Goal: Browse casually: Explore the website without a specific task or goal

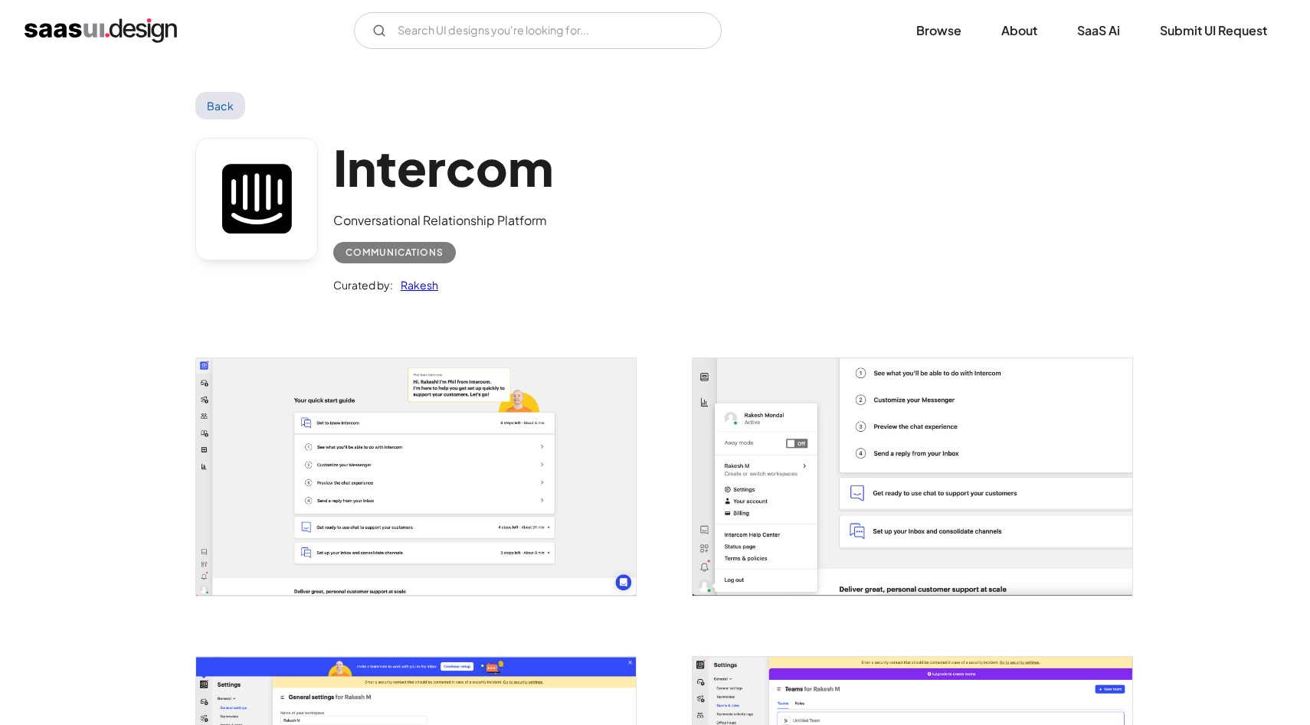
click at [275, 410] on img "open lightbox" at bounding box center [416, 476] width 440 height 237
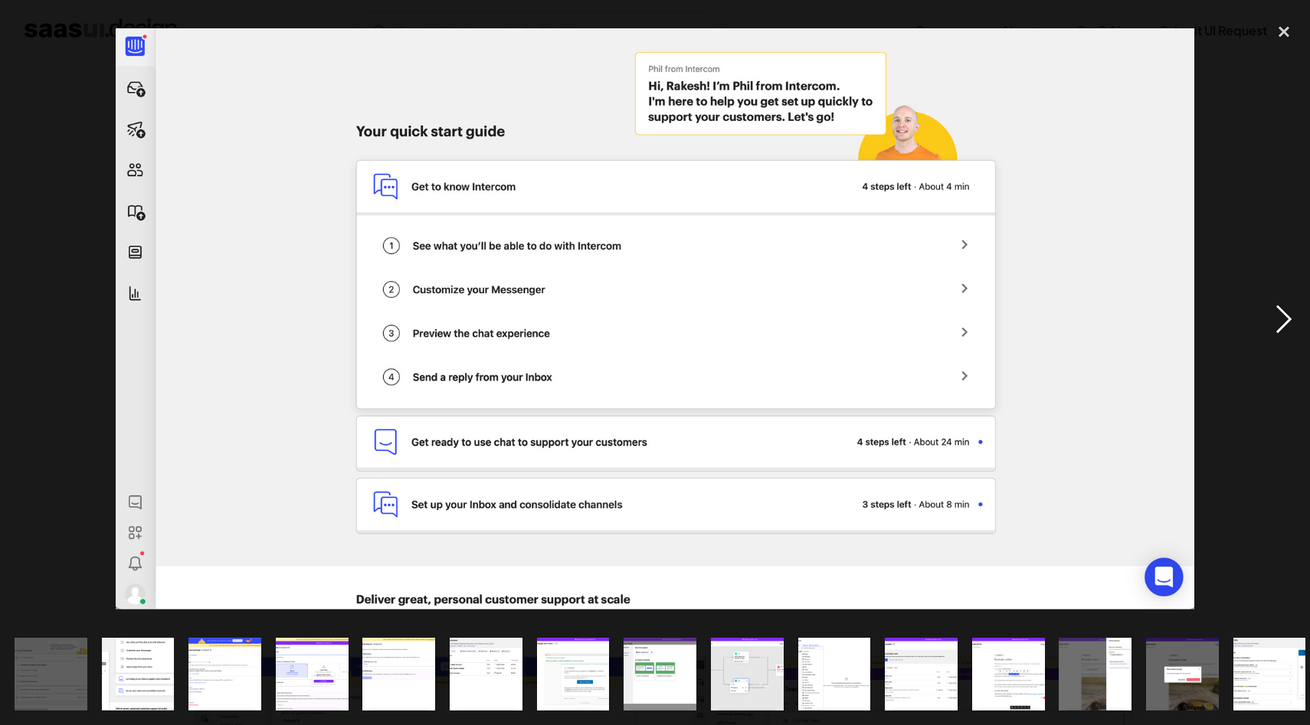
click at [1275, 321] on div "next image" at bounding box center [1283, 319] width 52 height 609
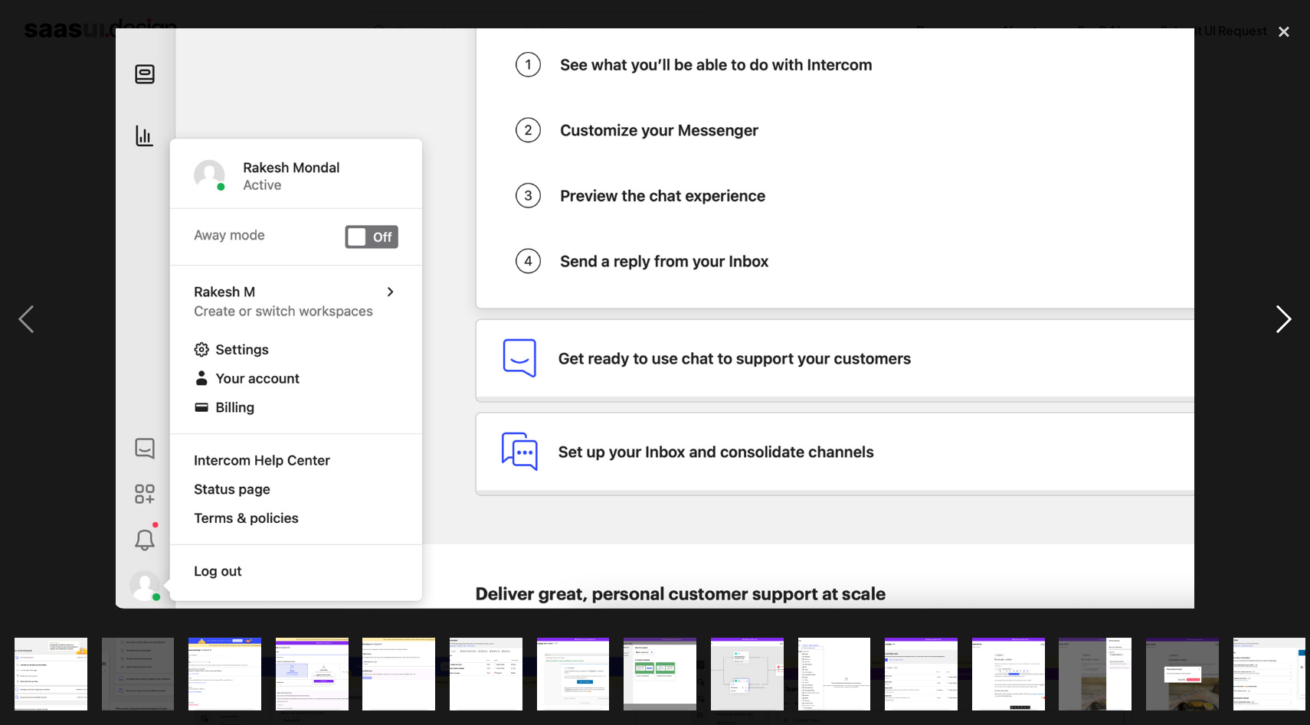
click at [1284, 335] on div "next image" at bounding box center [1283, 319] width 52 height 609
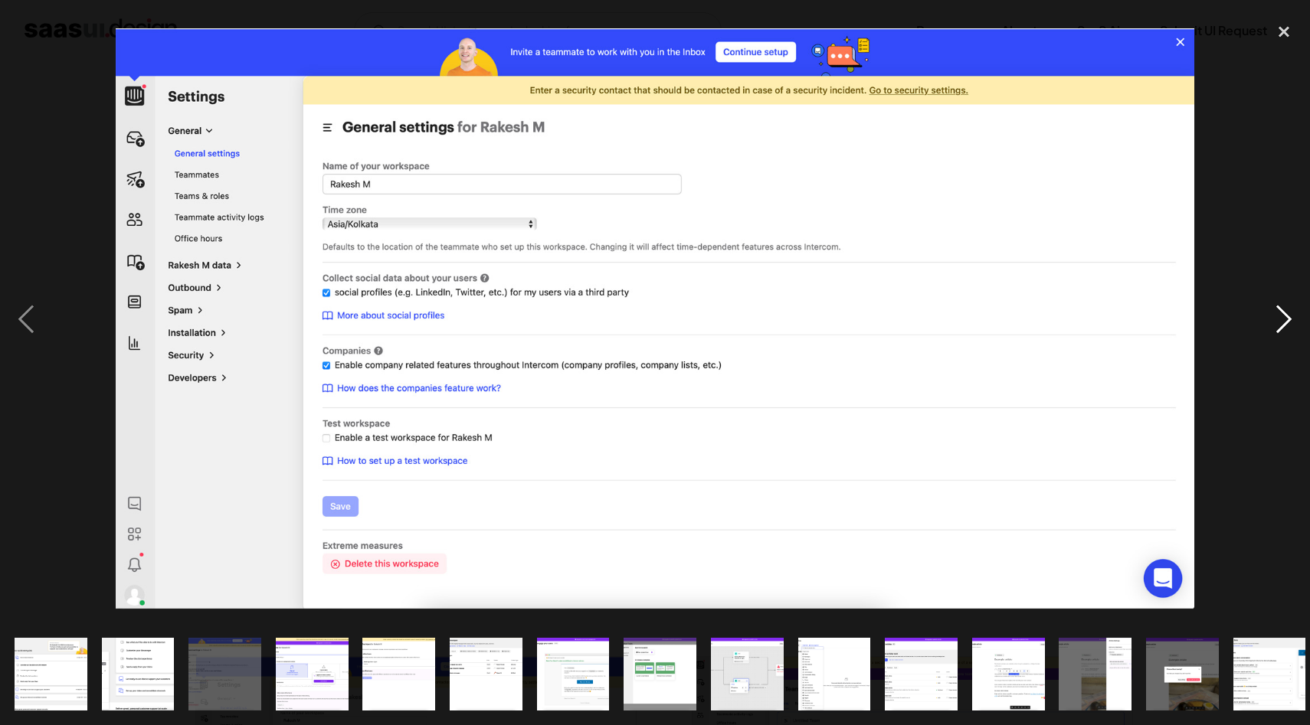
click at [1284, 335] on div "next image" at bounding box center [1283, 319] width 52 height 609
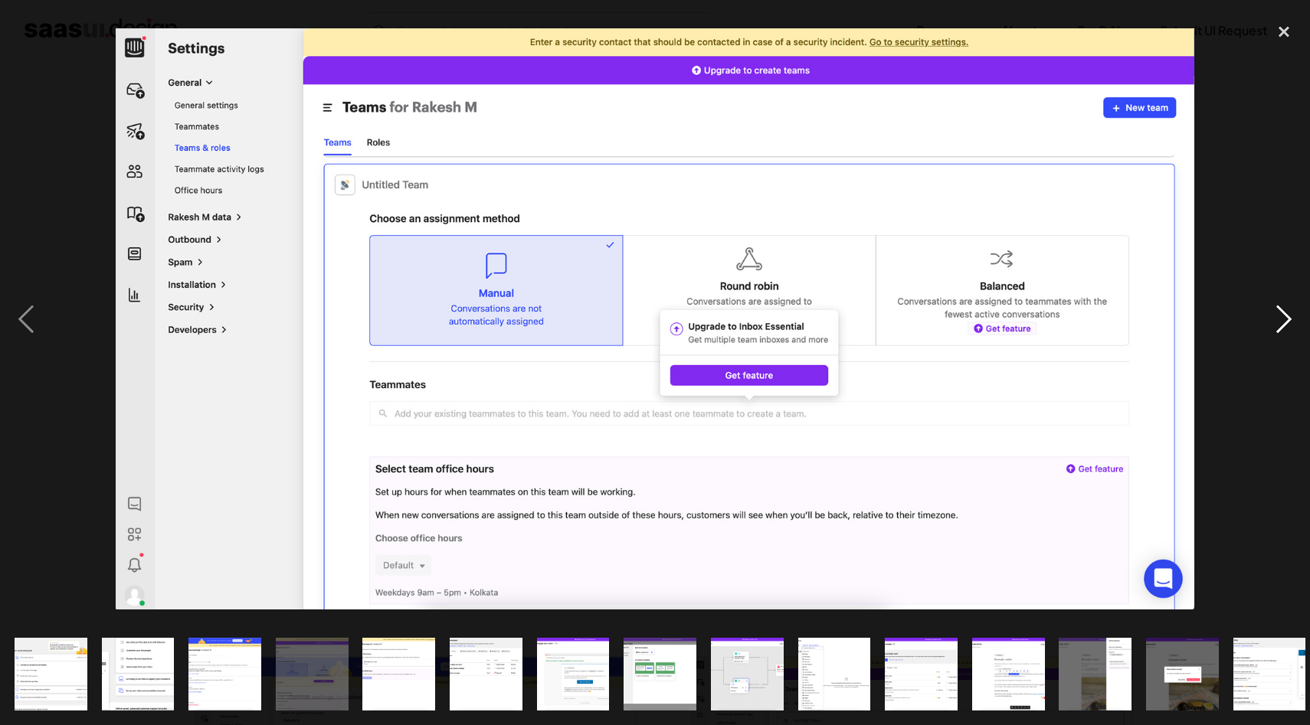
click at [1284, 335] on div "next image" at bounding box center [1283, 319] width 52 height 609
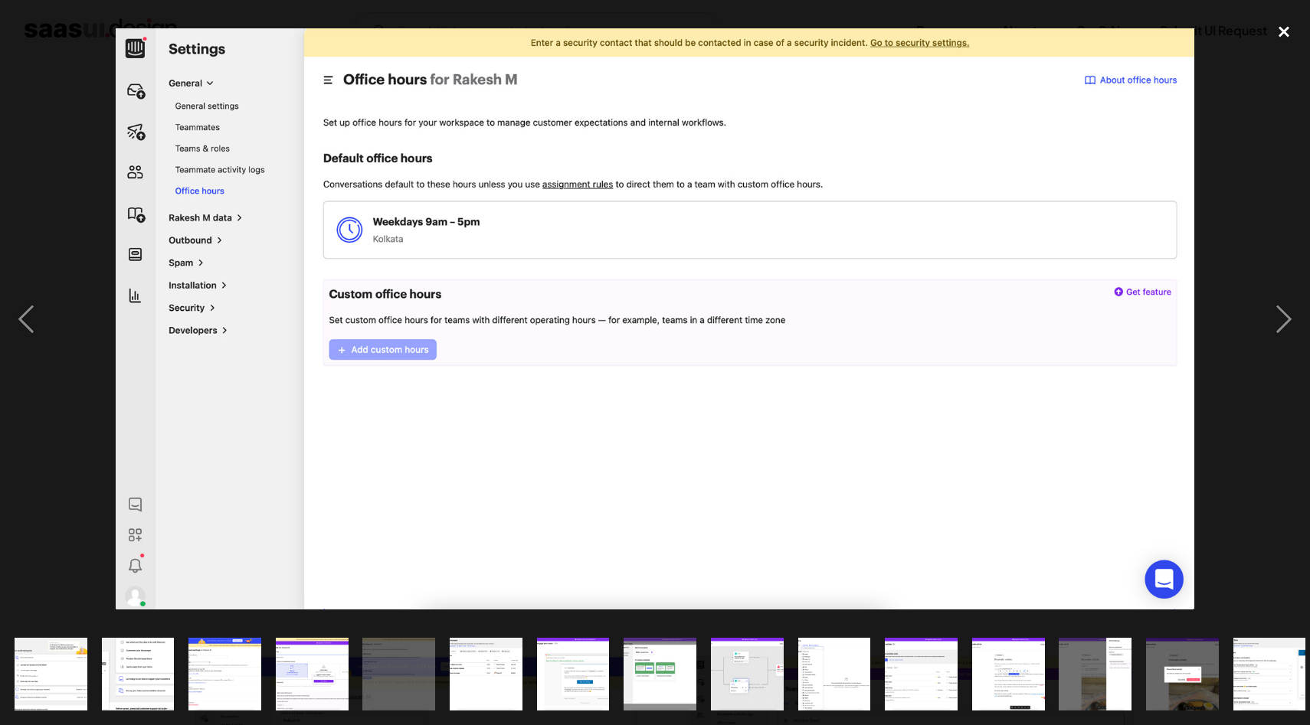
click at [1279, 36] on div "close lightbox" at bounding box center [1283, 32] width 52 height 34
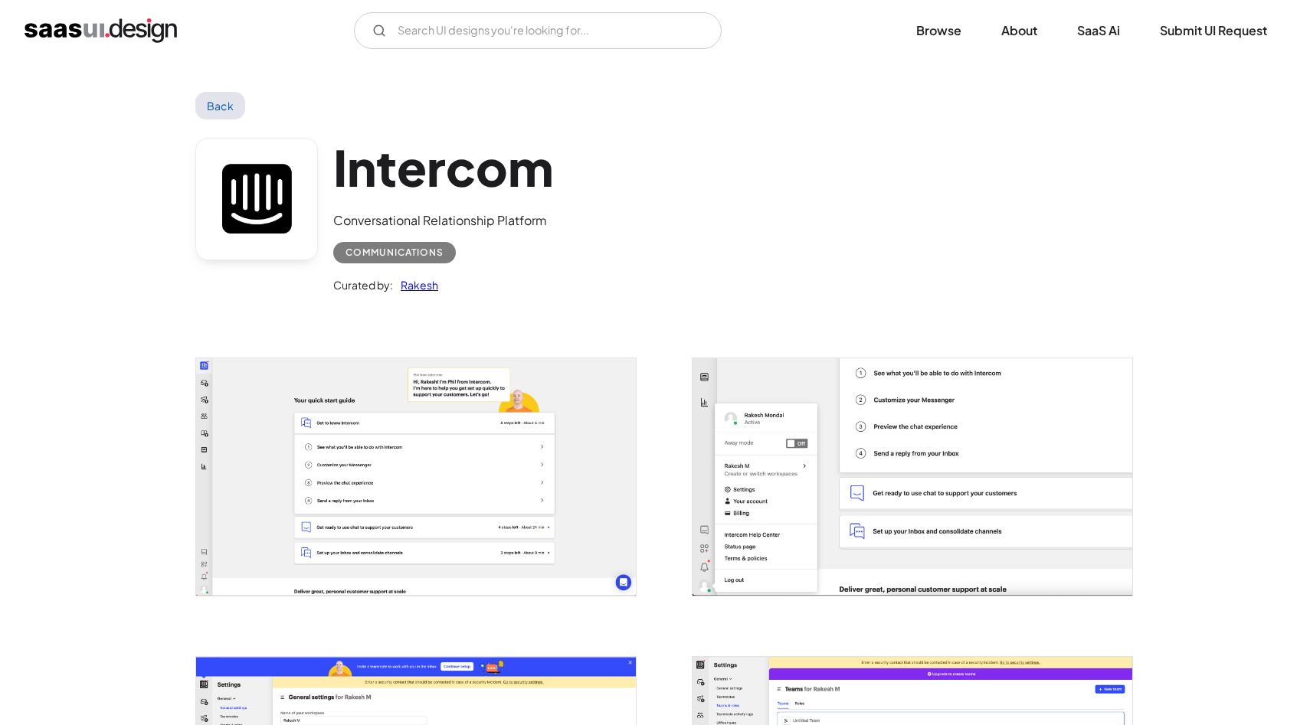
click at [285, 436] on img "open lightbox" at bounding box center [416, 476] width 440 height 237
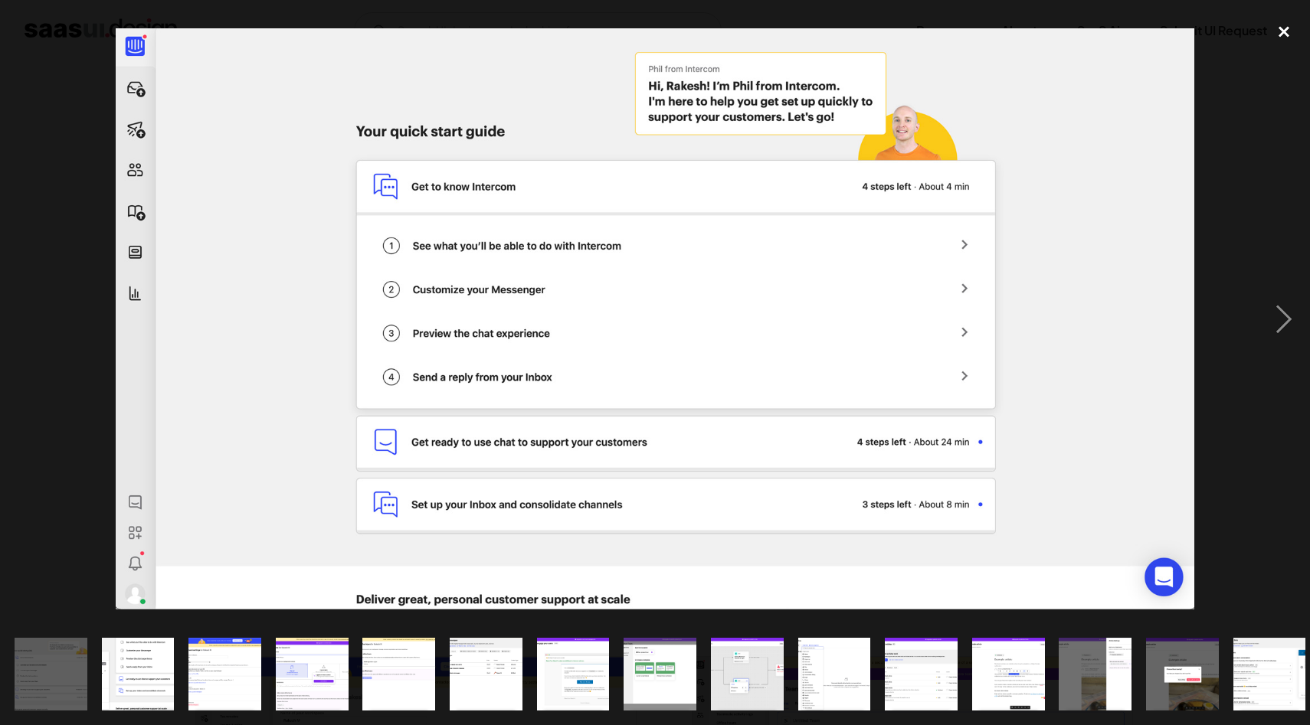
click at [1277, 40] on div "close lightbox" at bounding box center [1283, 32] width 52 height 34
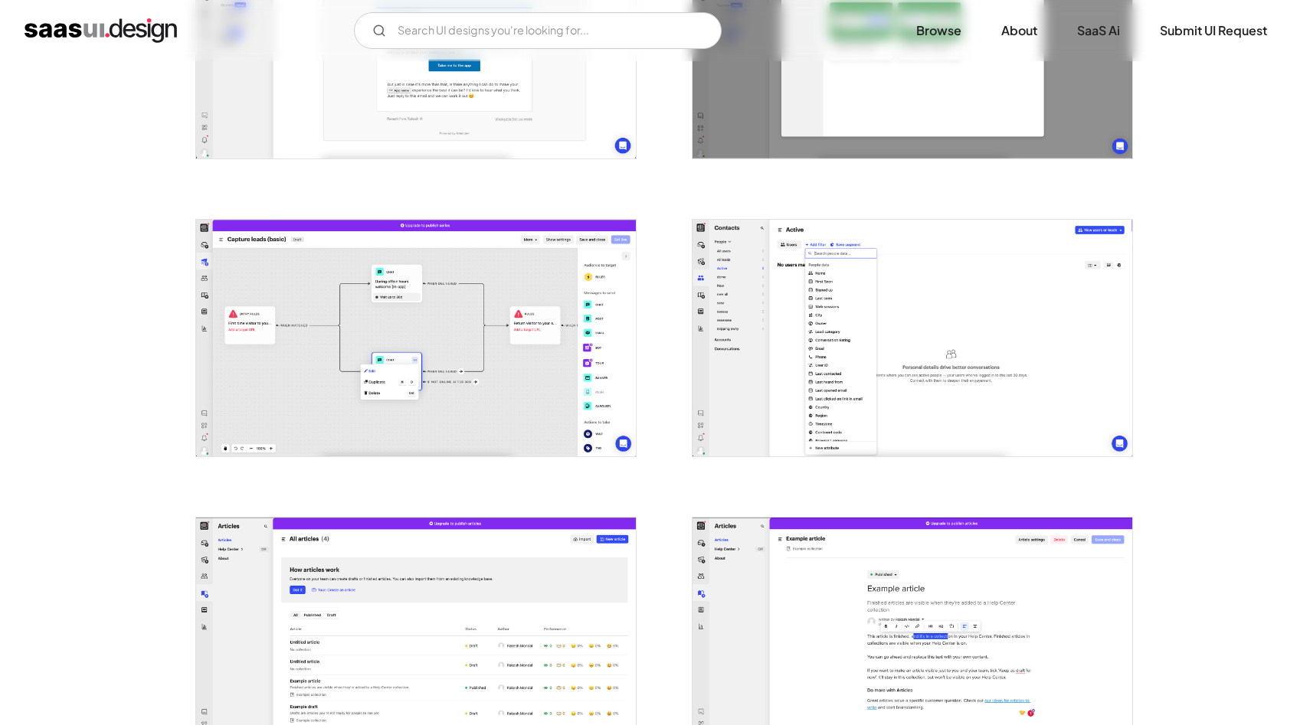
scroll to position [1333, 0]
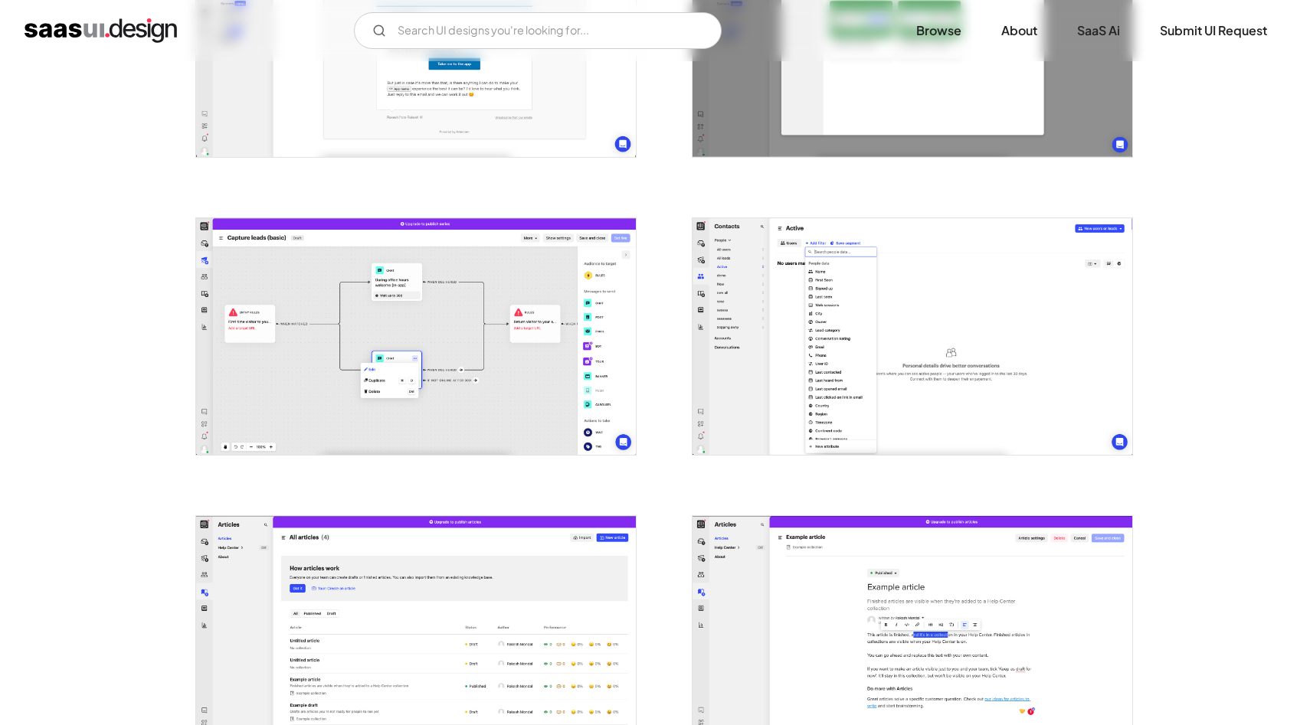
click at [333, 296] on img "open lightbox" at bounding box center [416, 336] width 440 height 237
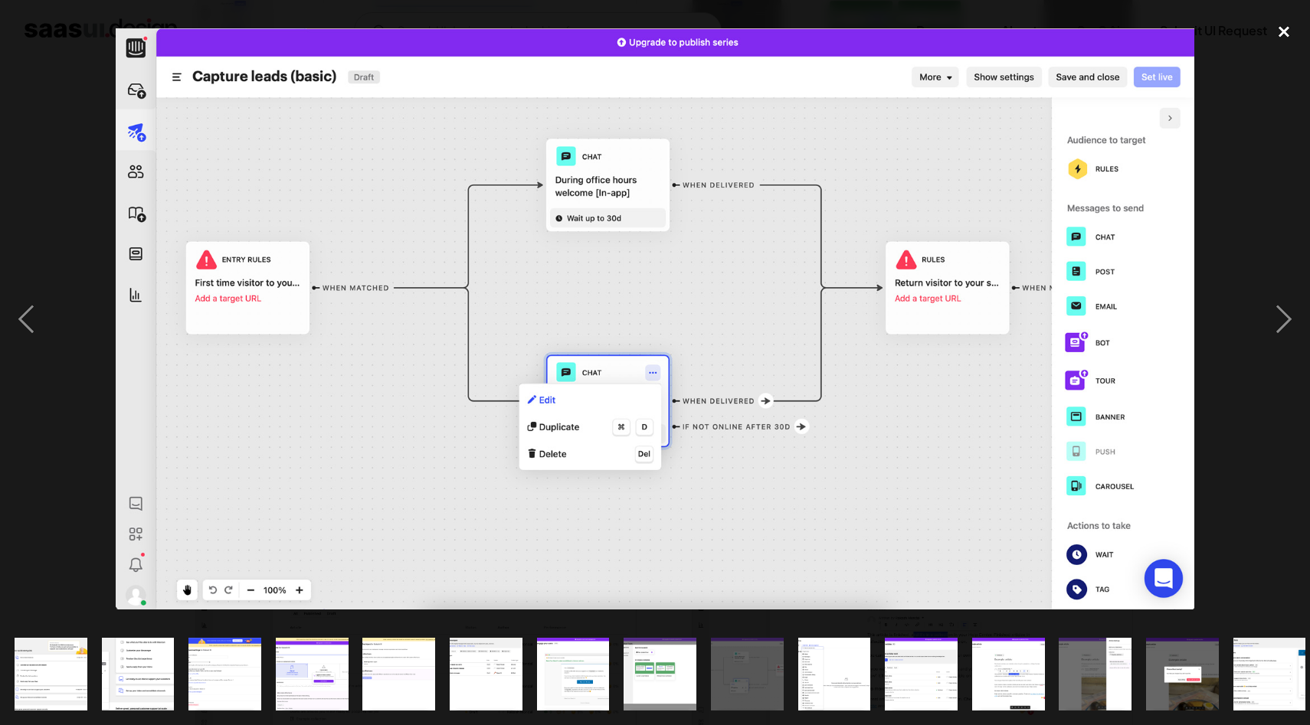
click at [1292, 34] on div "close lightbox" at bounding box center [1283, 32] width 52 height 34
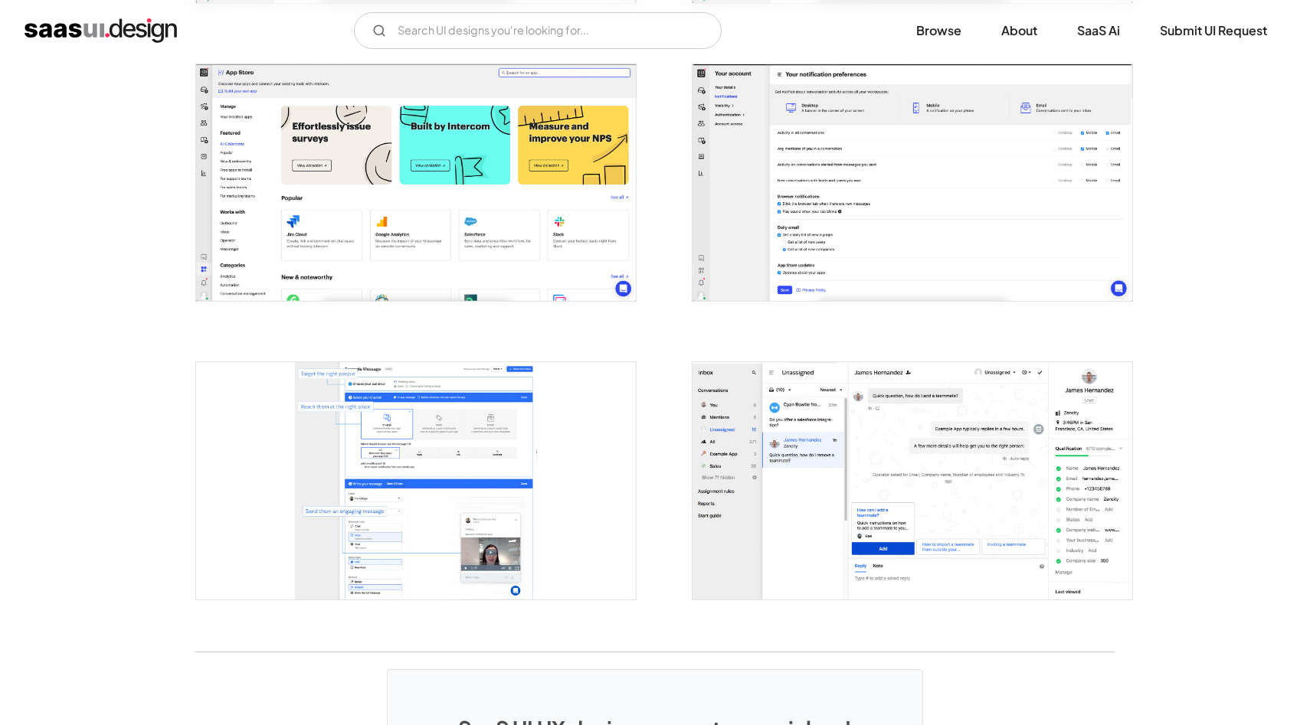
scroll to position [2693, 0]
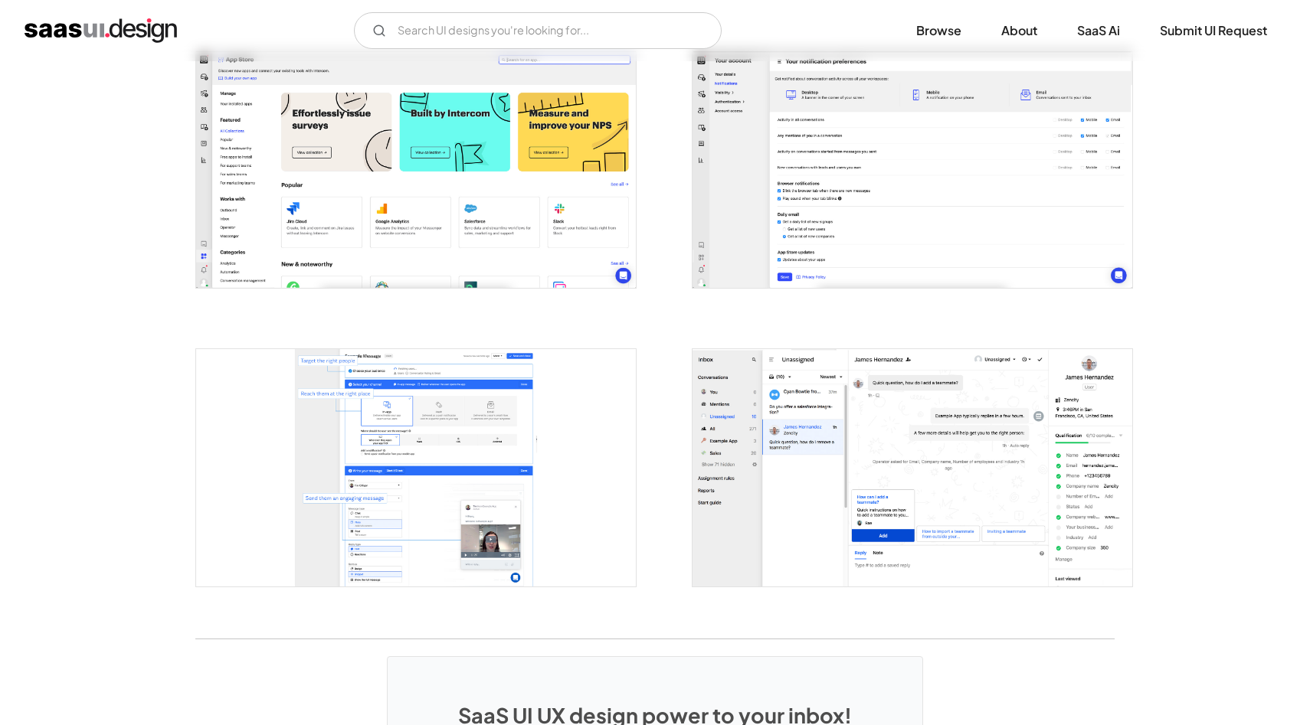
click at [388, 168] on img "open lightbox" at bounding box center [416, 169] width 440 height 237
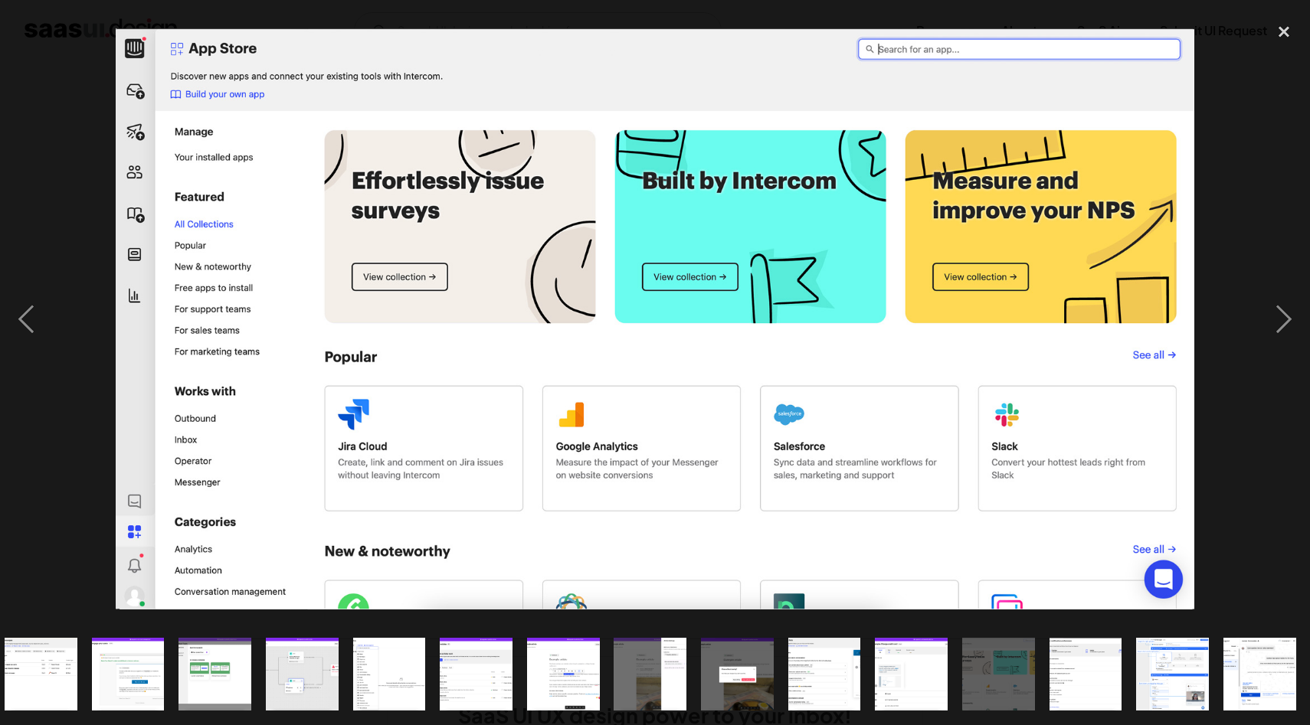
scroll to position [0, 445]
click at [1231, 106] on div at bounding box center [655, 319] width 1310 height 609
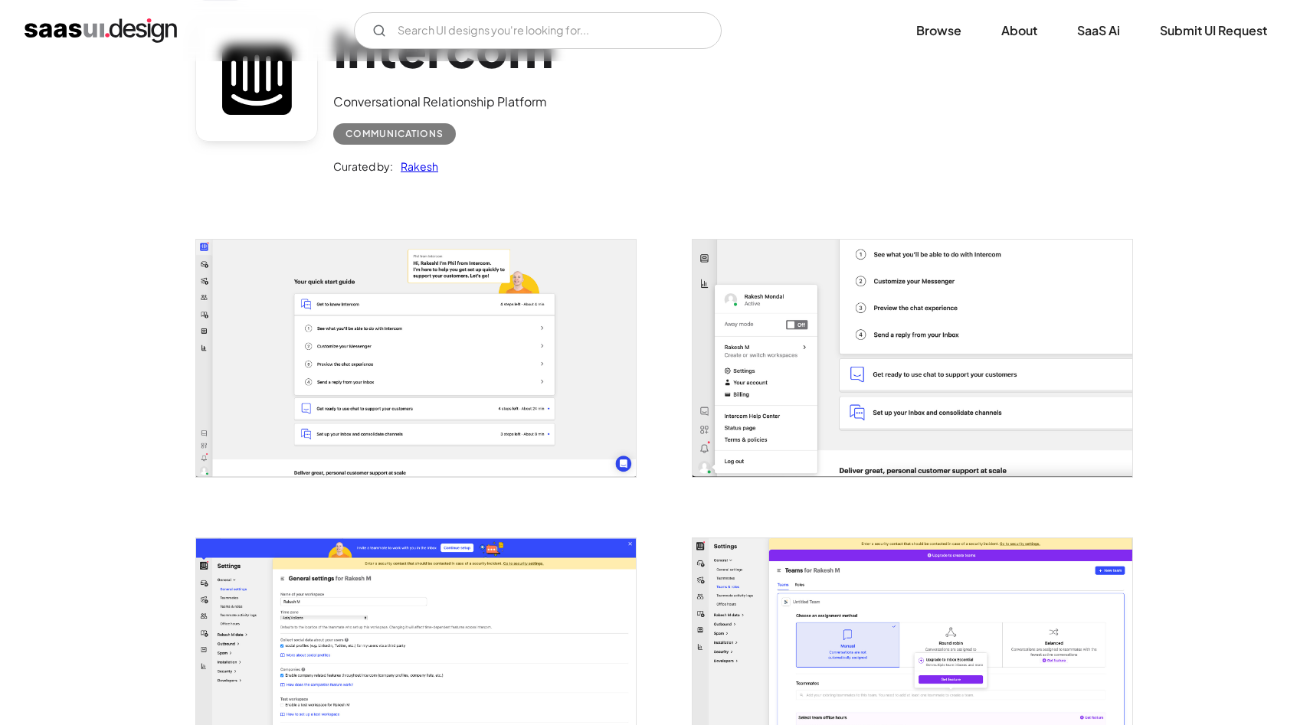
scroll to position [0, 0]
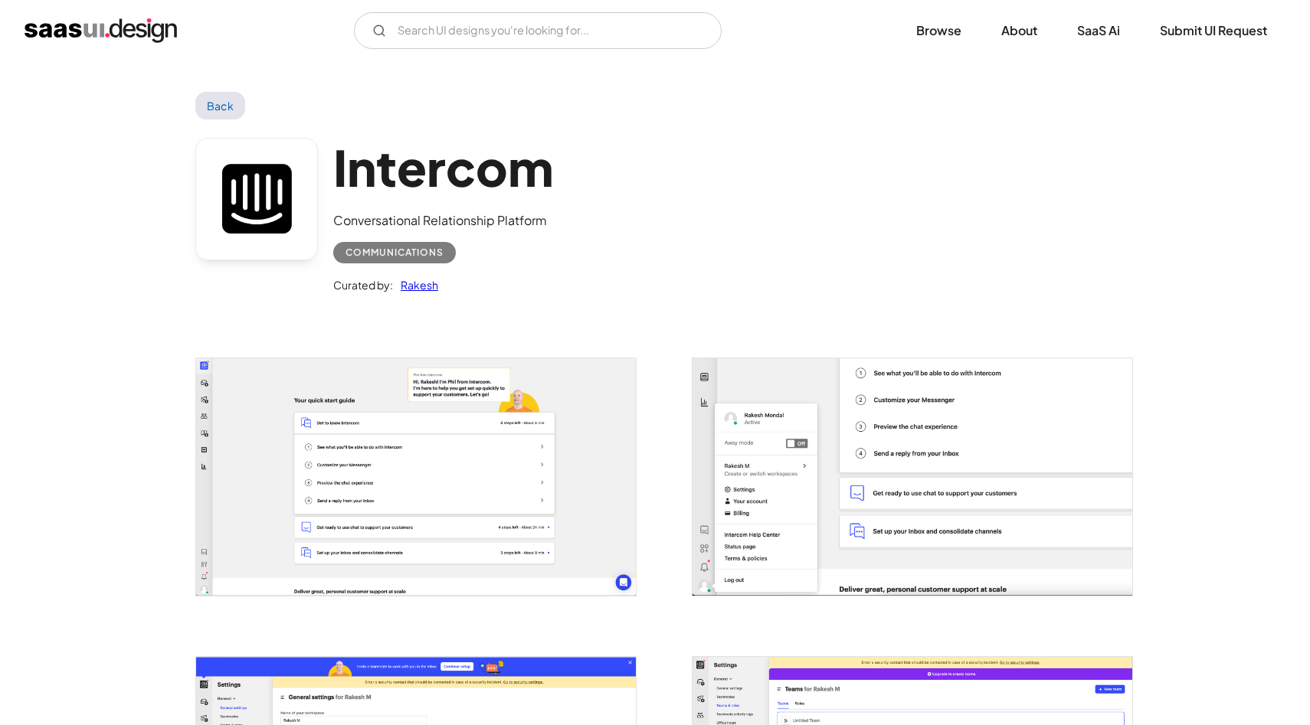
click at [487, 481] on img "open lightbox" at bounding box center [416, 476] width 440 height 237
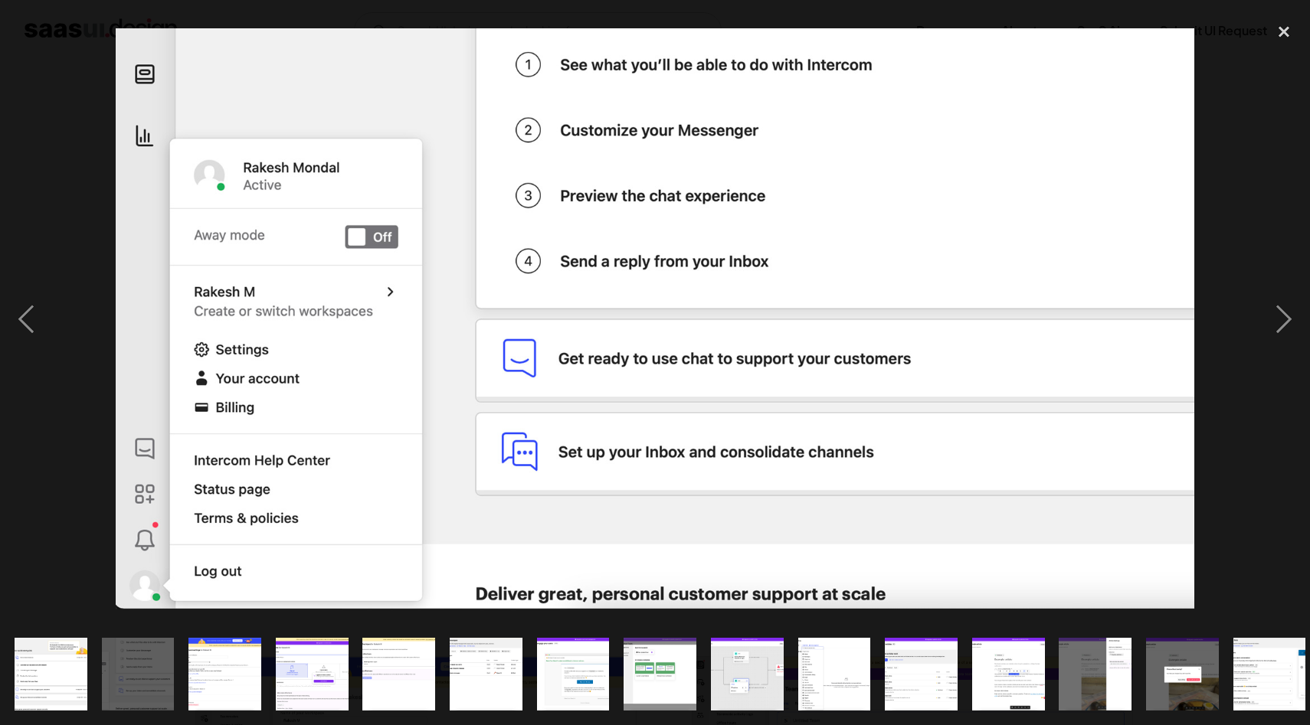
click at [395, 694] on img "show item 5 of 20" at bounding box center [399, 674] width 135 height 73
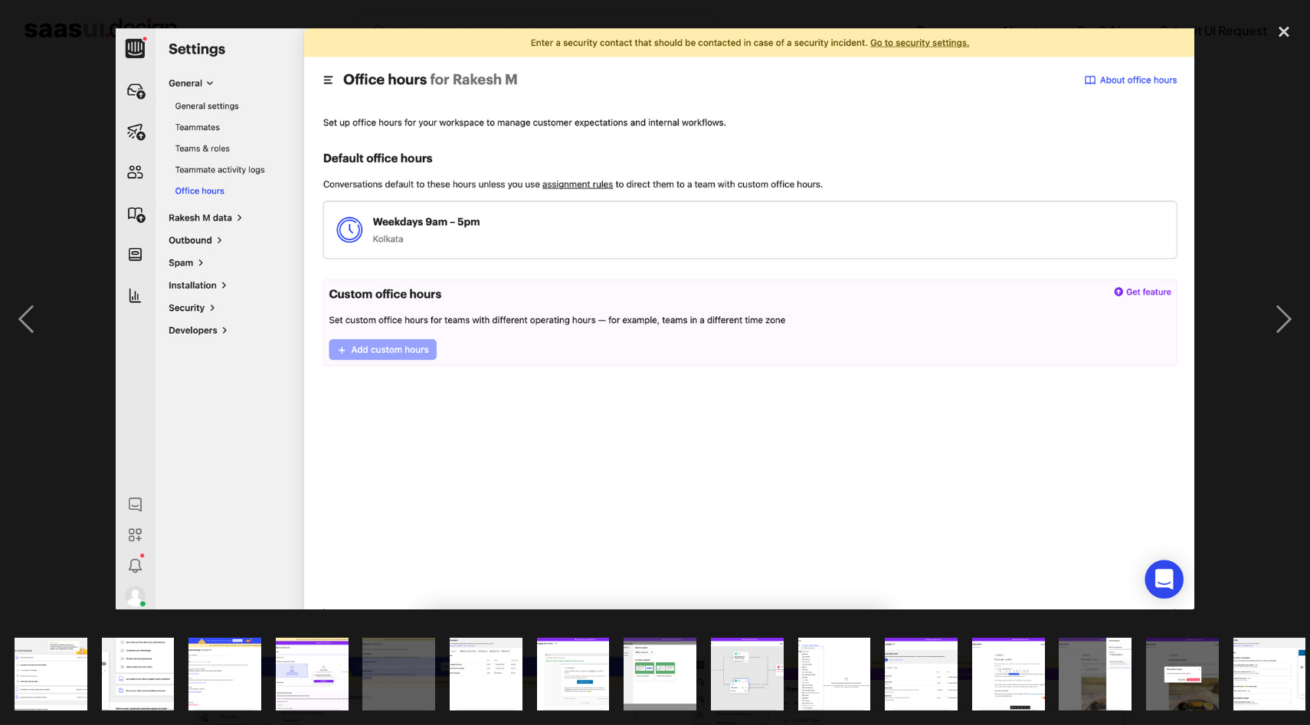
click at [241, 677] on img "show item 3 of 20" at bounding box center [225, 674] width 135 height 73
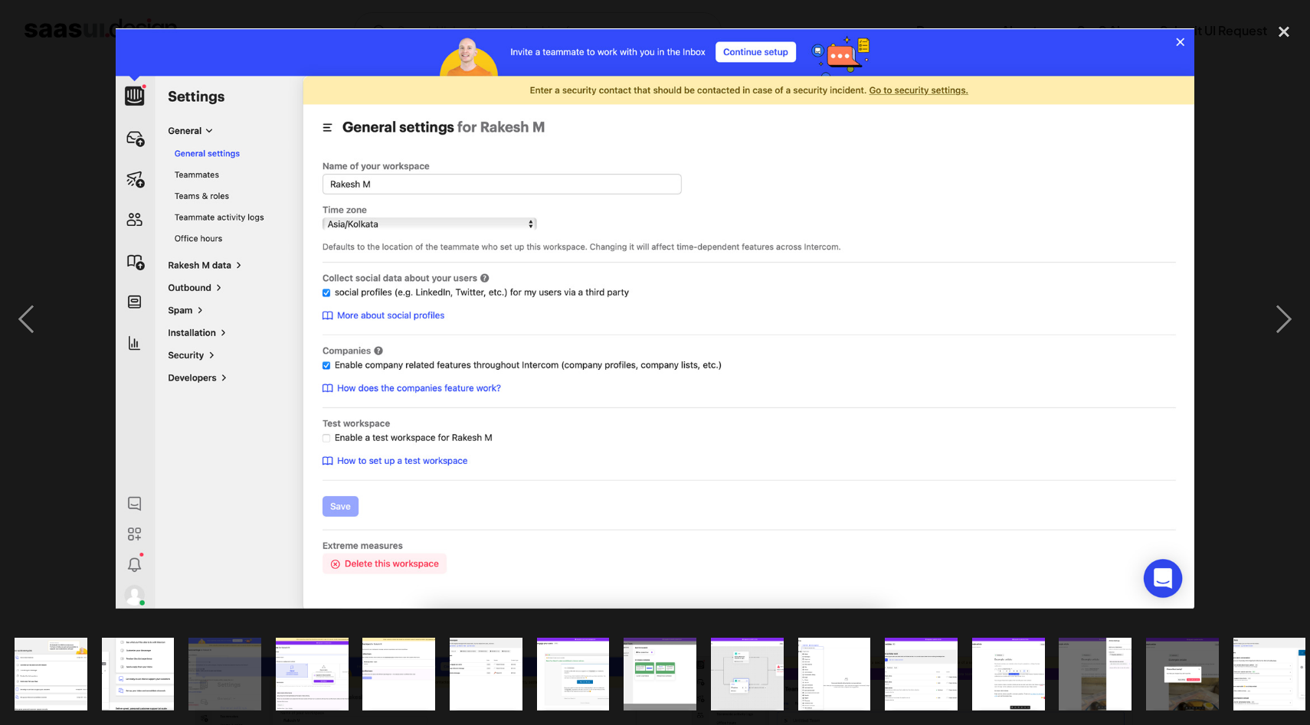
click at [316, 676] on img "show item 4 of 20" at bounding box center [311, 674] width 135 height 73
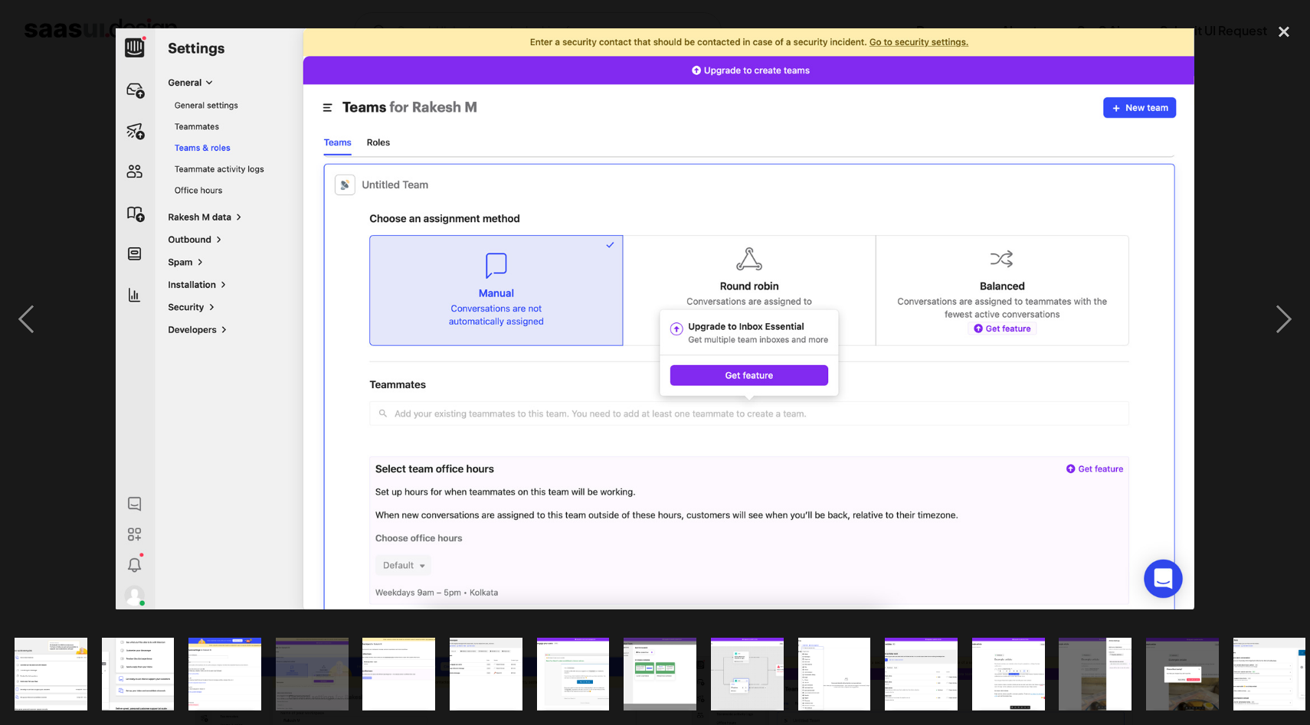
click at [400, 693] on img "show item 5 of 20" at bounding box center [399, 674] width 135 height 73
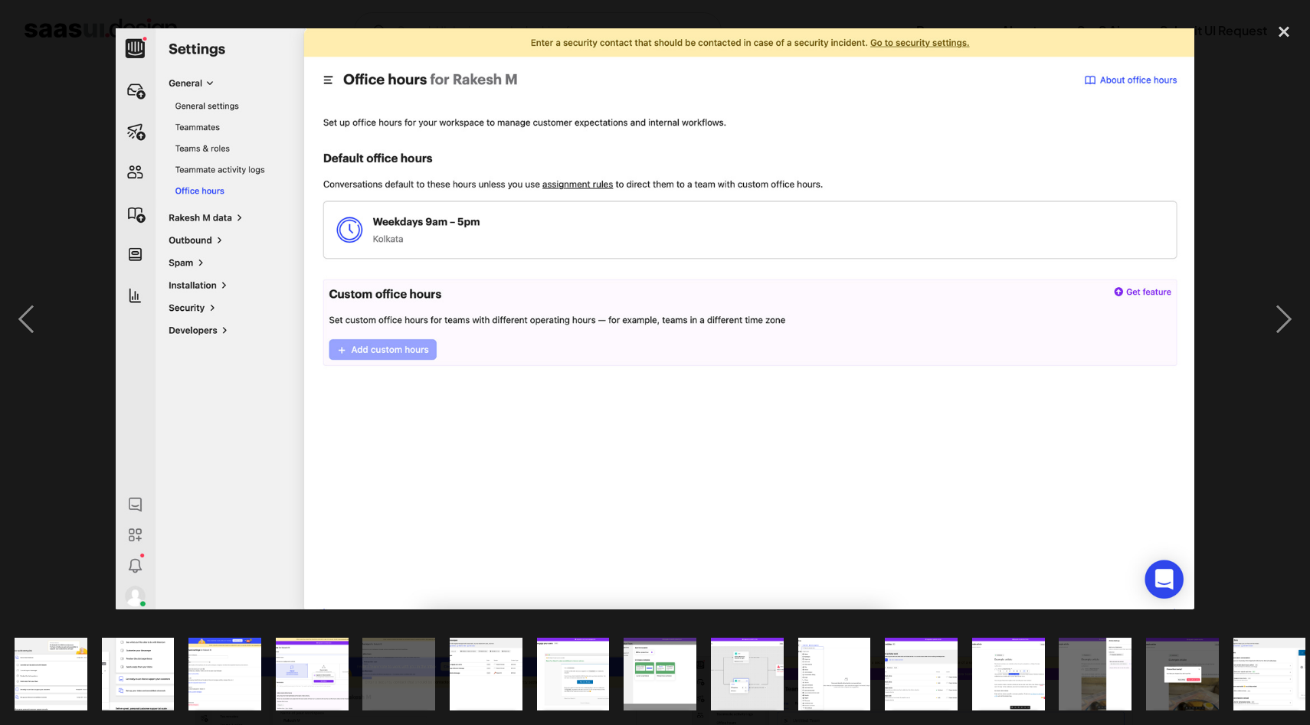
click at [492, 694] on img "show item 6 of 20" at bounding box center [486, 674] width 135 height 73
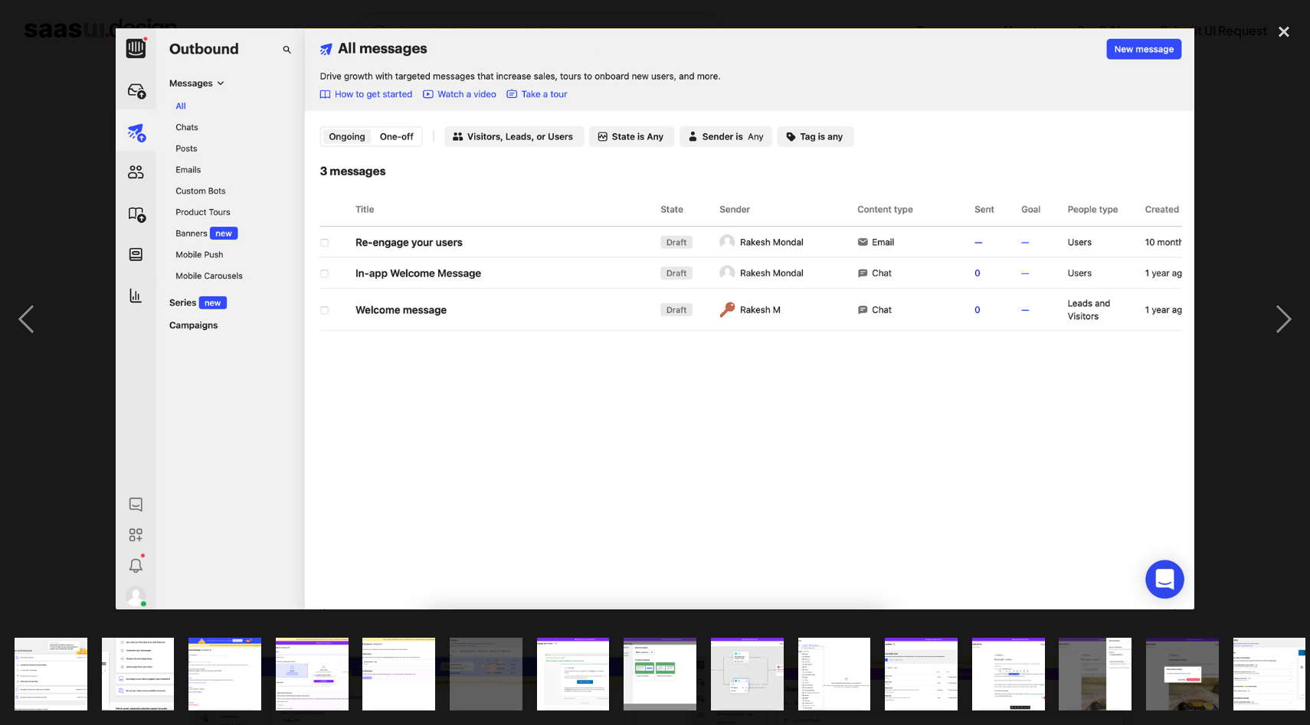
click at [584, 686] on img "show item 7 of 20" at bounding box center [572, 674] width 135 height 73
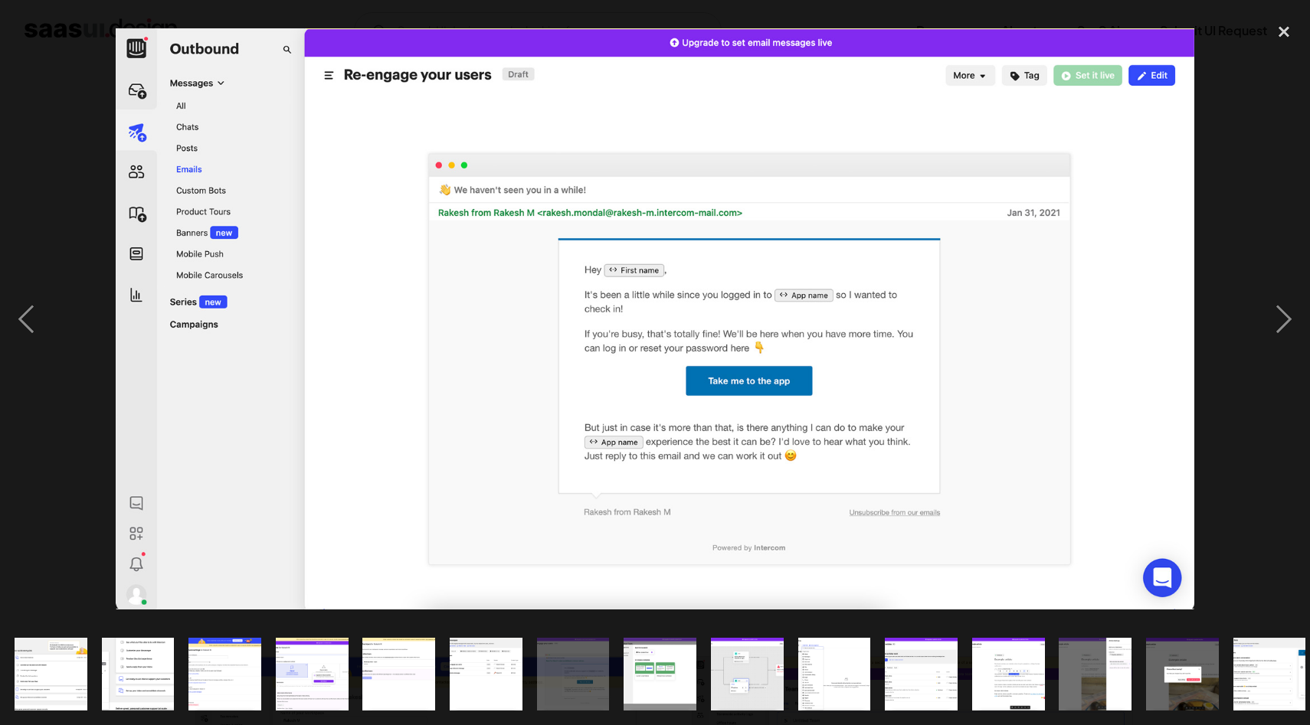
click at [659, 692] on img "show item 8 of 20" at bounding box center [660, 674] width 135 height 73
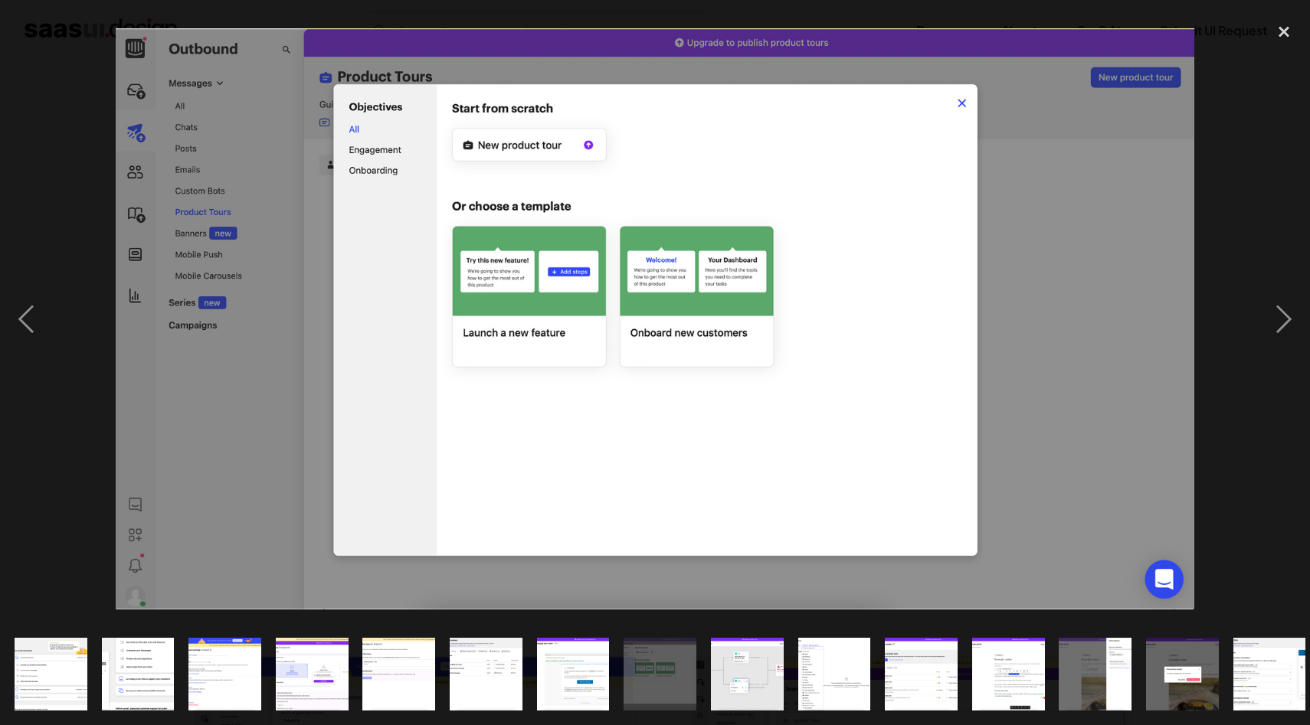
click at [743, 686] on img "show item 9 of 20" at bounding box center [746, 674] width 135 height 73
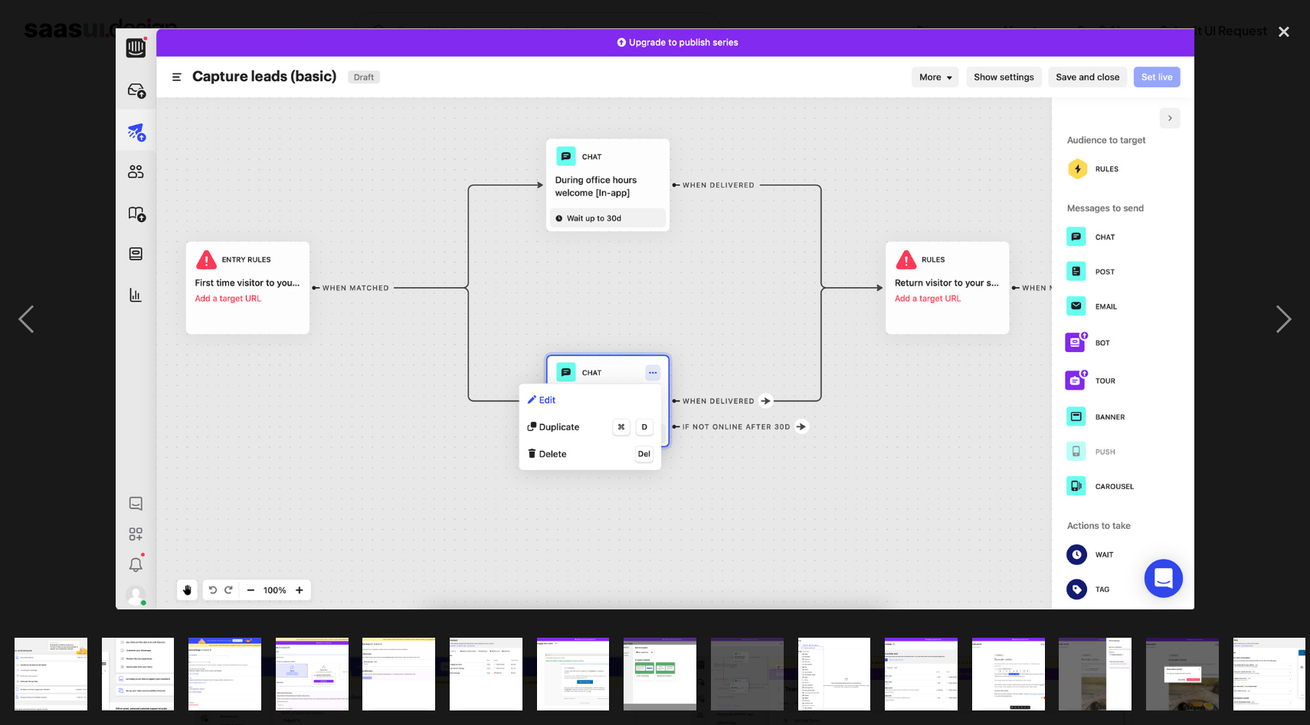
click at [836, 684] on img "show item 10 of 20" at bounding box center [834, 674] width 135 height 73
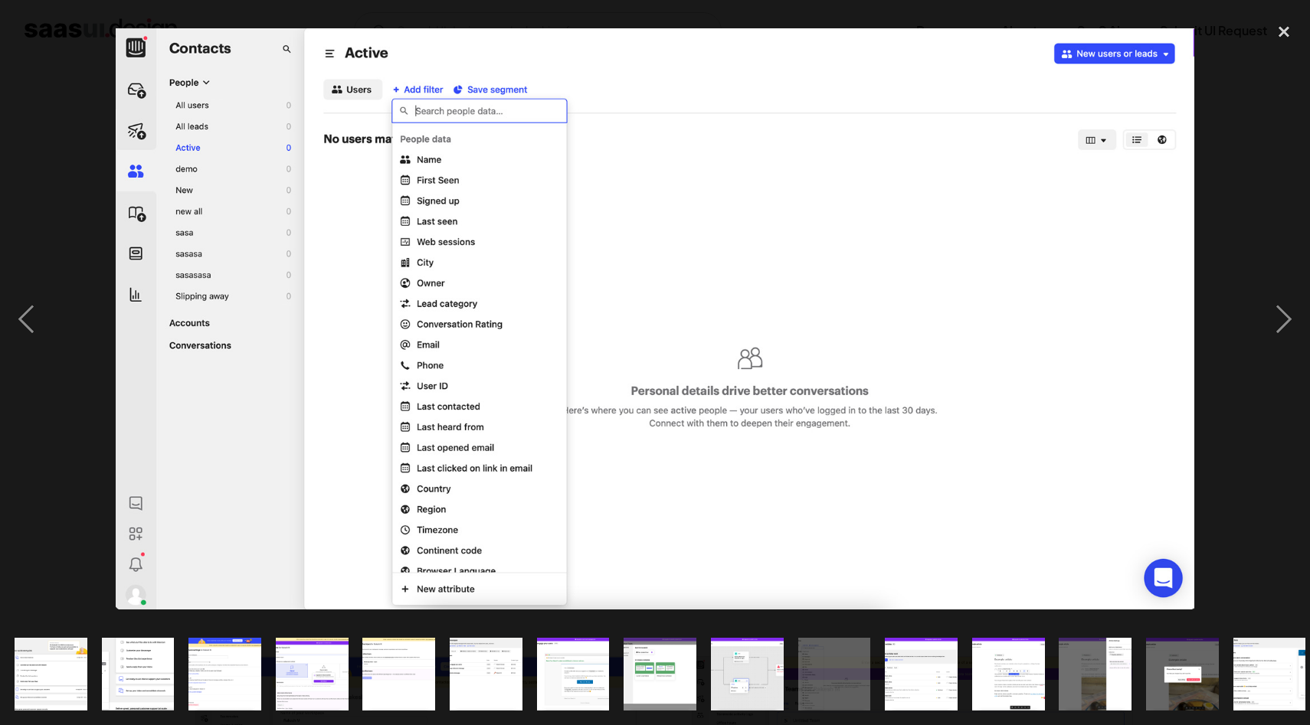
click at [934, 675] on img "show item 11 of 20" at bounding box center [921, 674] width 135 height 73
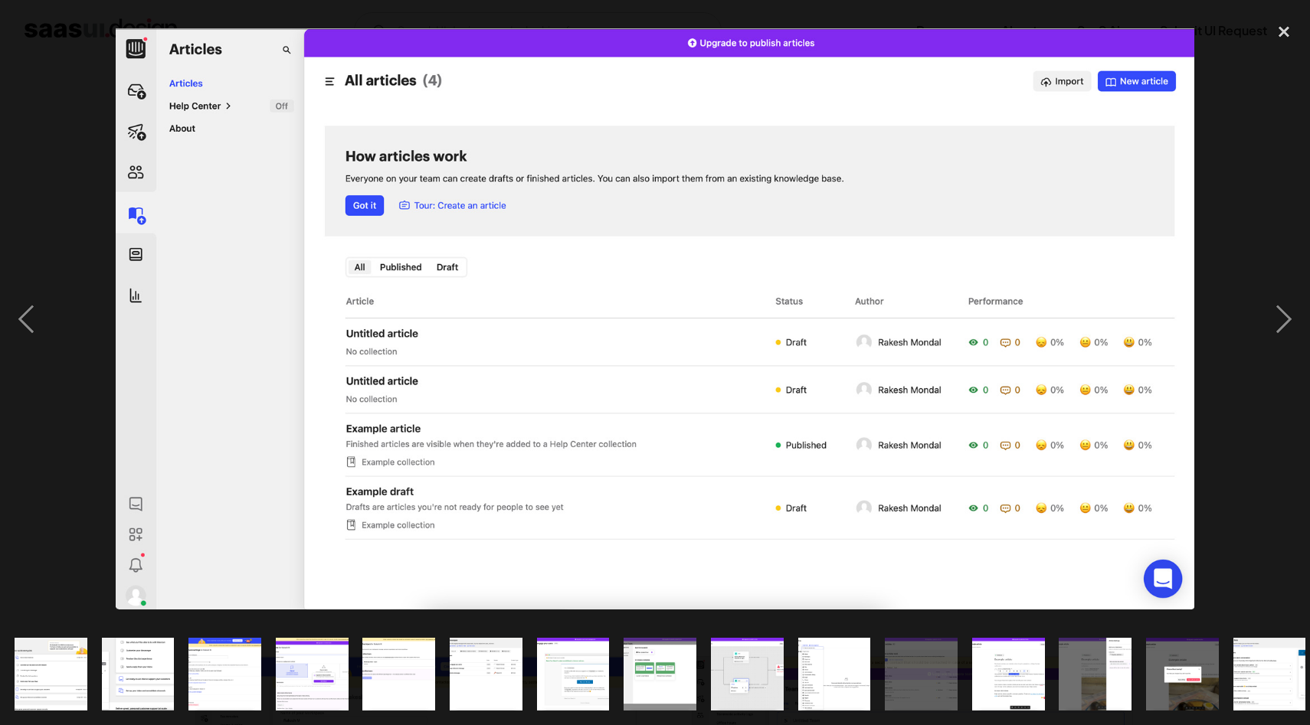
click at [1002, 682] on img "show item 12 of 20" at bounding box center [1007, 674] width 135 height 73
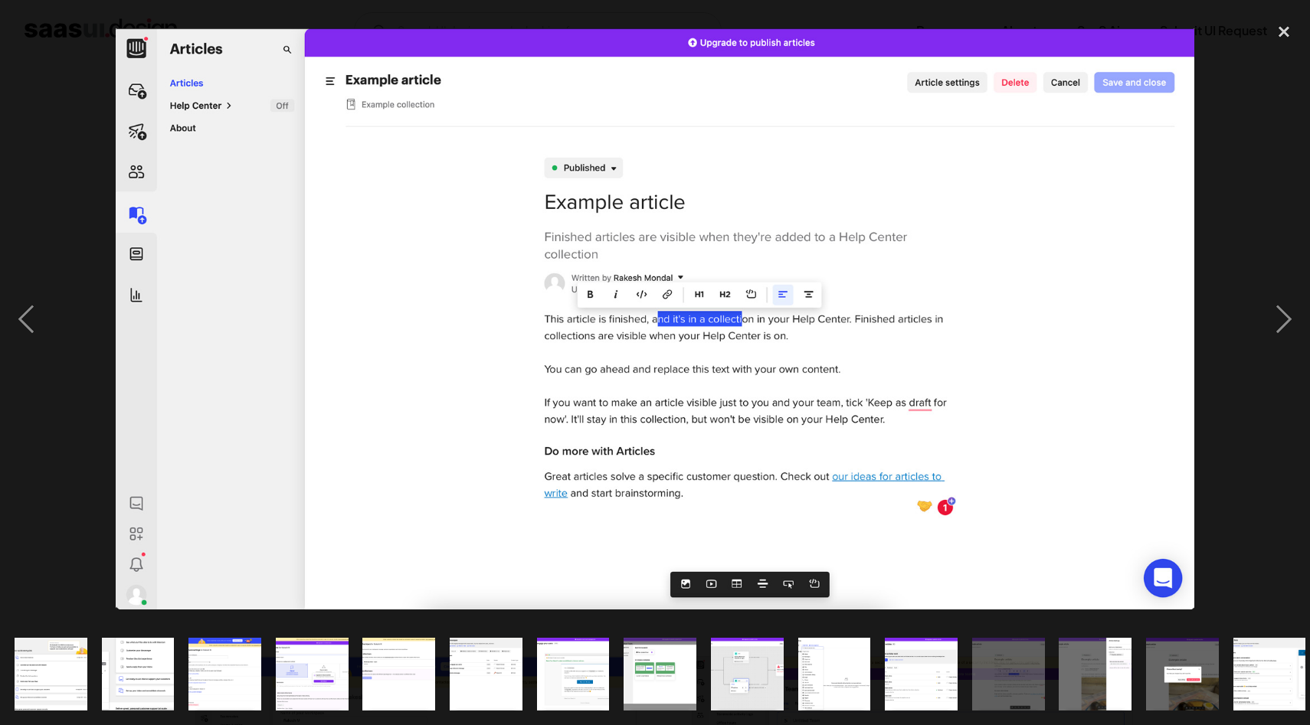
click at [1096, 675] on img "show item 13 of 20" at bounding box center [1095, 674] width 135 height 73
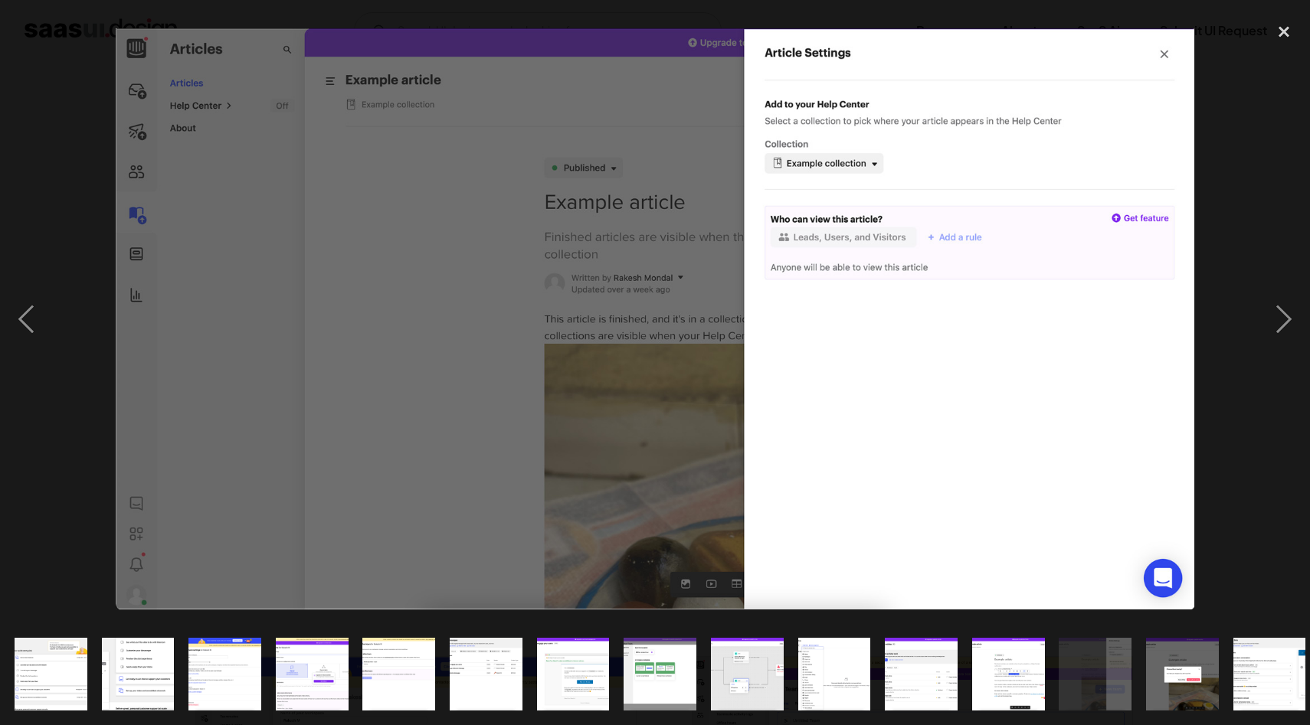
click at [1177, 668] on img "show item 14 of 20" at bounding box center [1182, 674] width 135 height 73
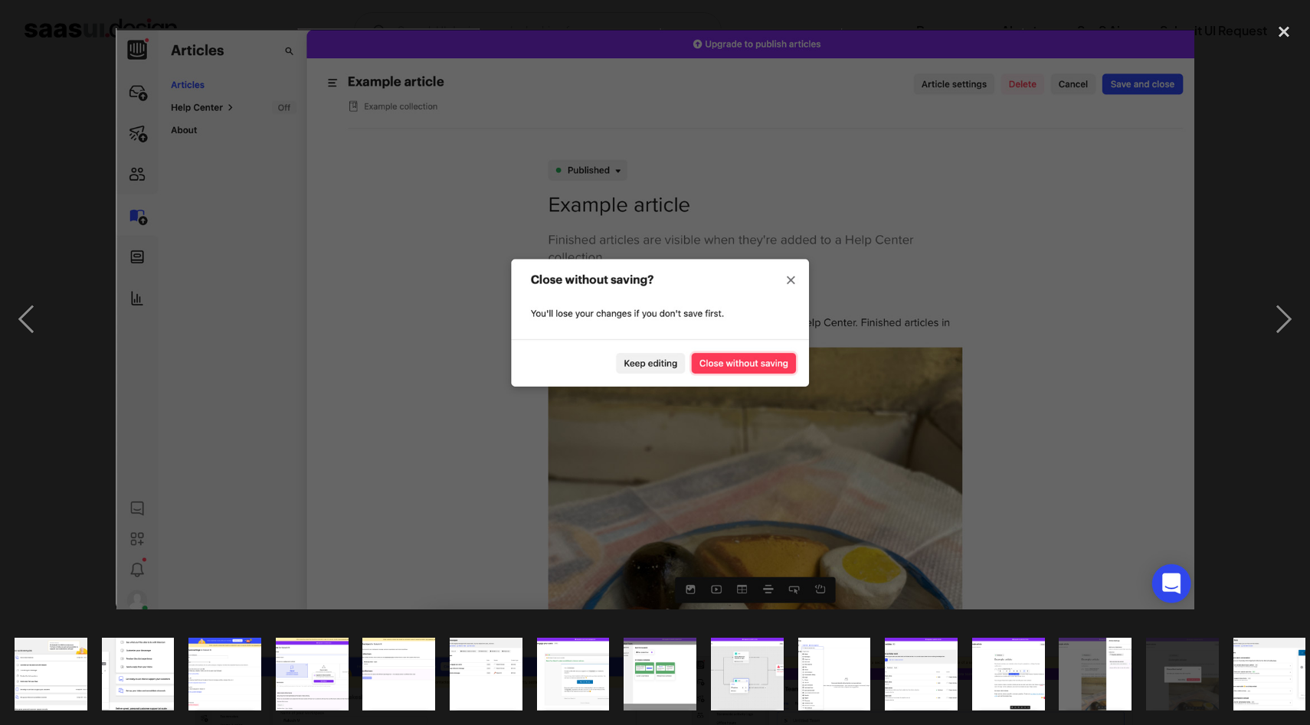
click at [1275, 681] on img "show item 15 of 20" at bounding box center [1269, 674] width 135 height 73
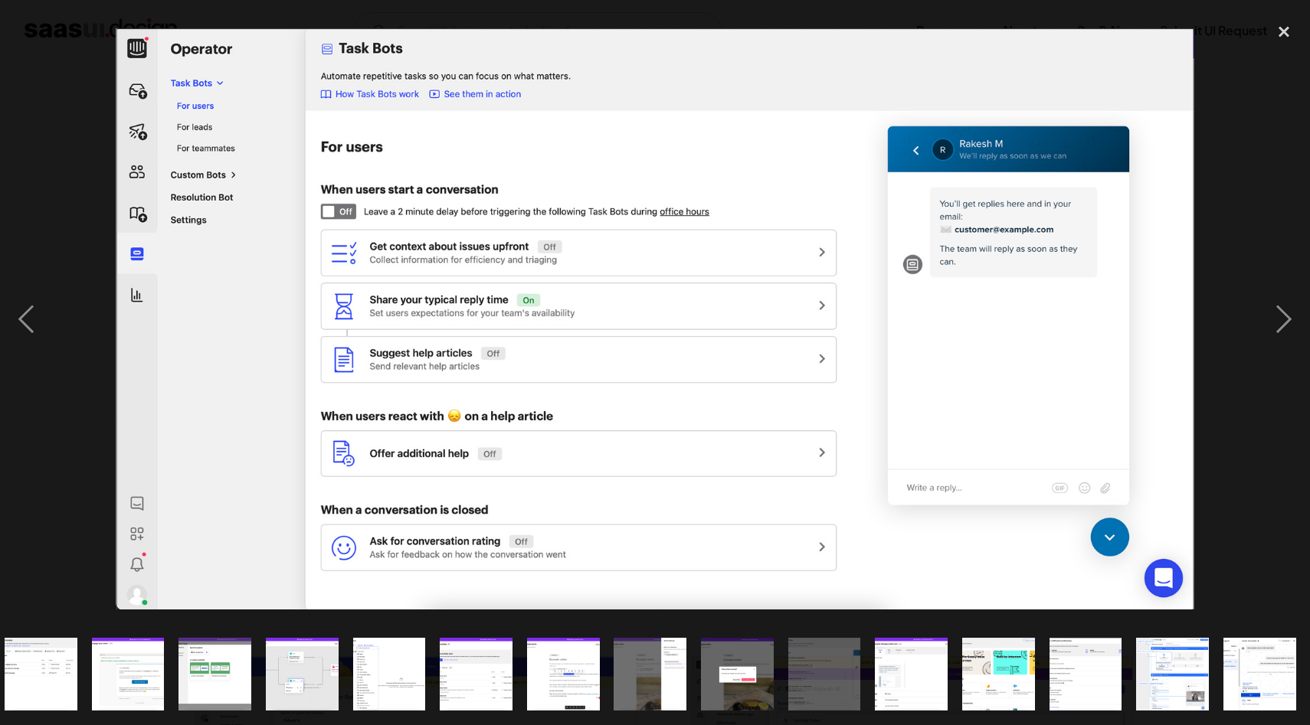
scroll to position [0, 445]
click at [561, 691] on img "show item 12 of 20" at bounding box center [562, 674] width 135 height 73
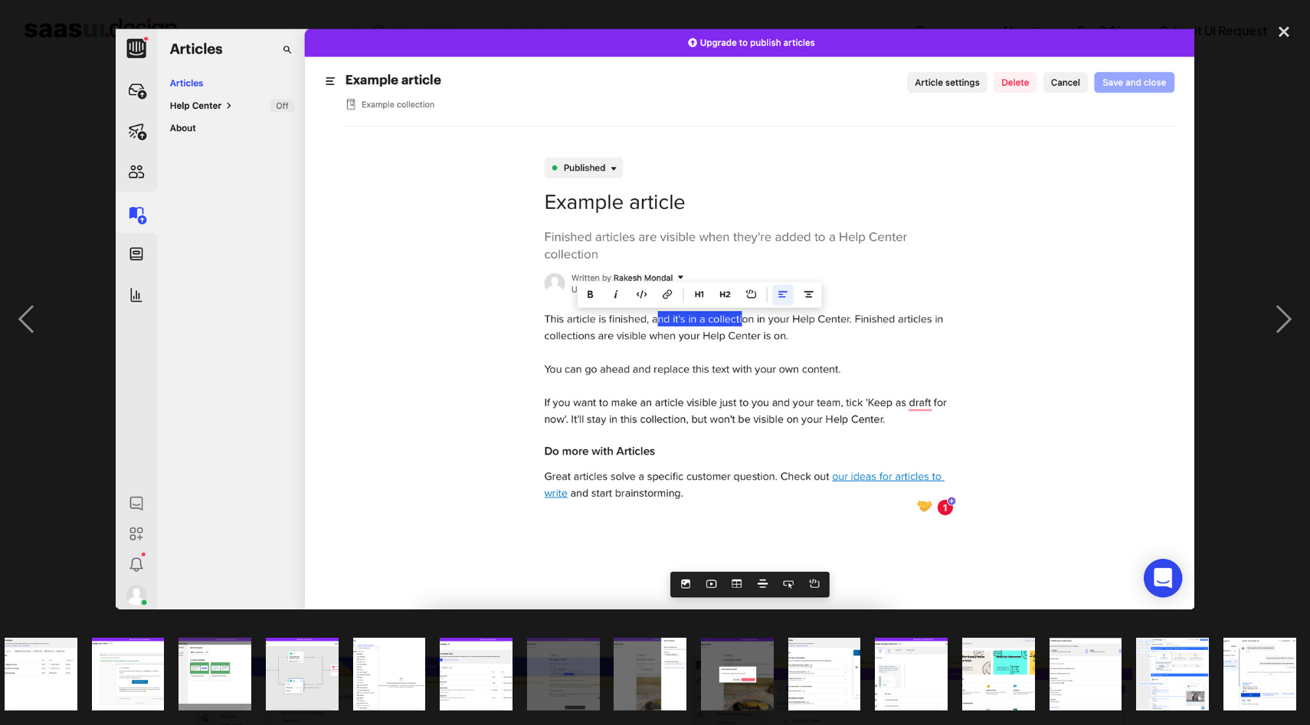
click at [507, 685] on img "show item 11 of 20" at bounding box center [476, 674] width 135 height 73
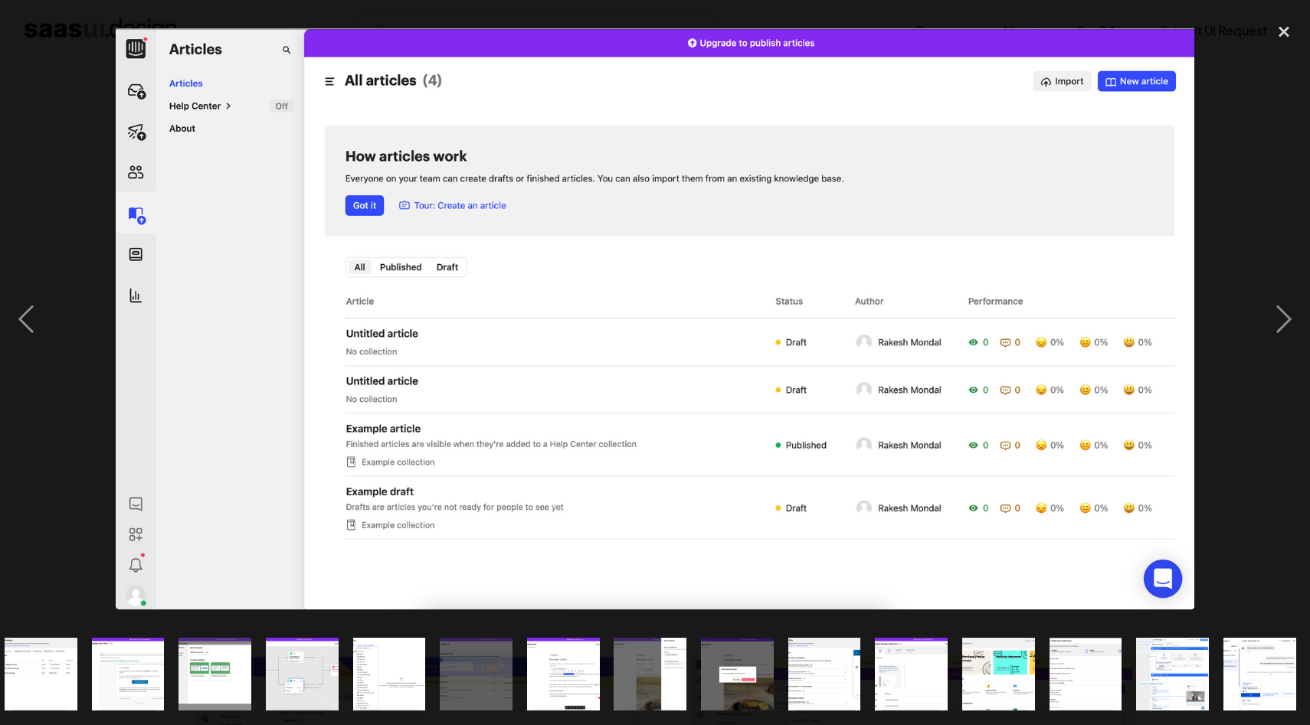
click at [388, 678] on img "show item 10 of 20" at bounding box center [389, 674] width 135 height 73
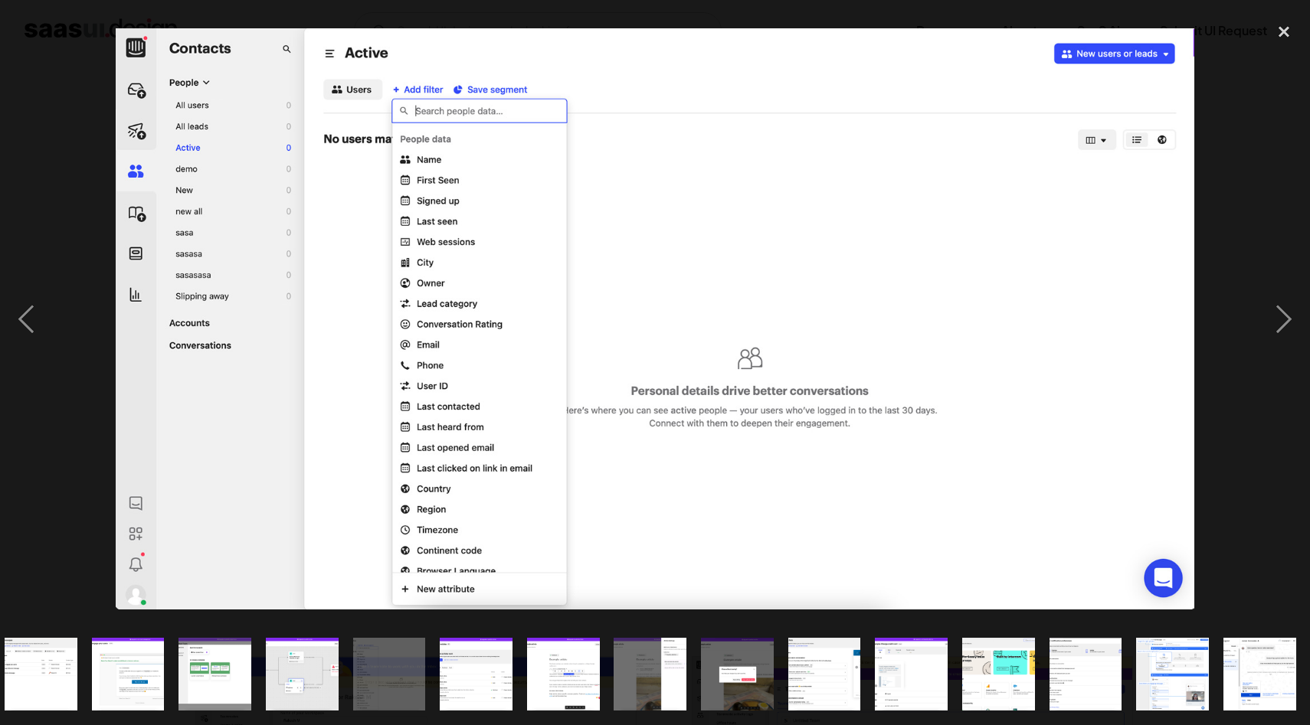
click at [289, 676] on img "show item 9 of 20" at bounding box center [301, 674] width 135 height 73
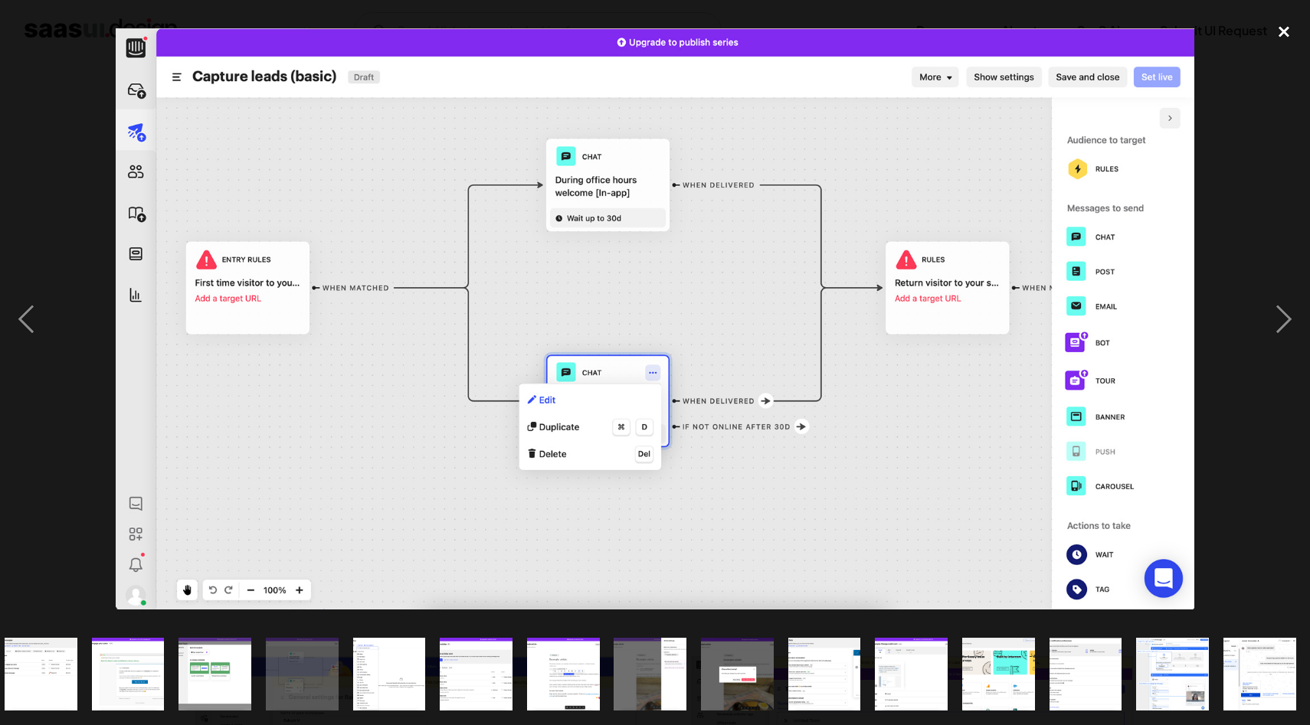
click at [1281, 34] on div "close lightbox" at bounding box center [1283, 32] width 52 height 34
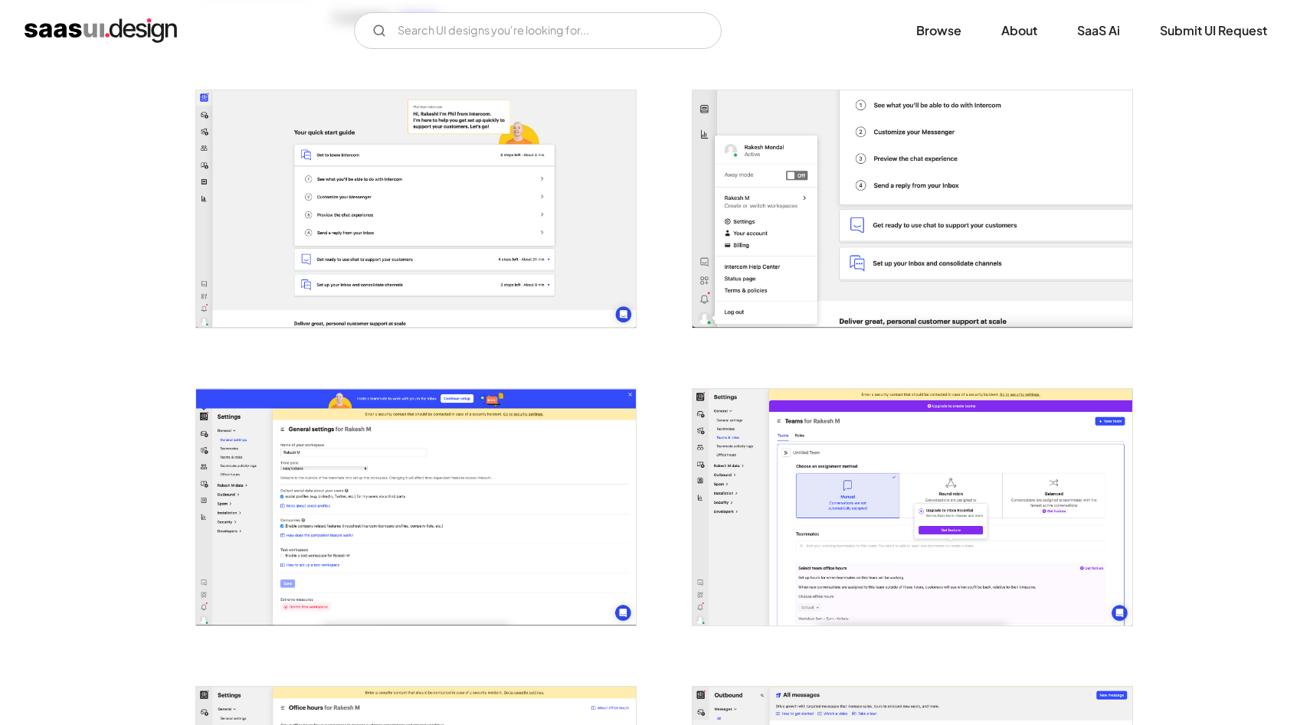
scroll to position [245, 0]
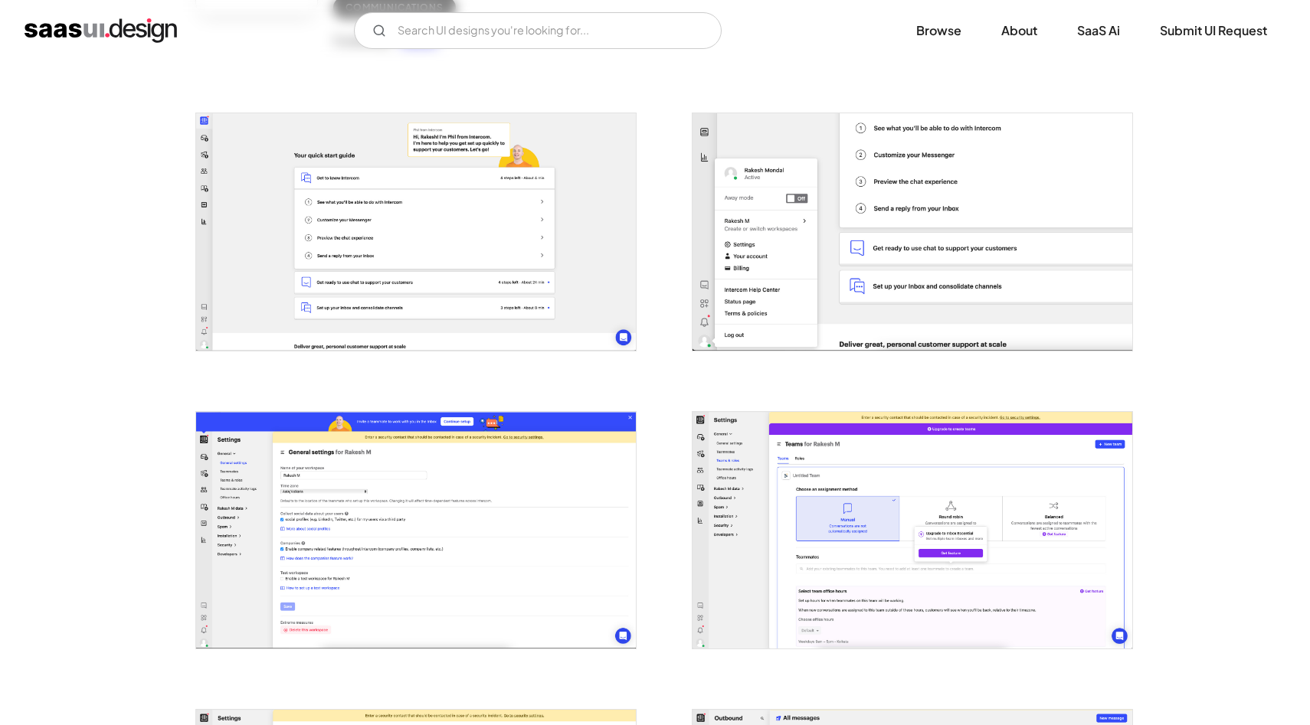
click at [765, 270] on img "open lightbox" at bounding box center [912, 231] width 440 height 237
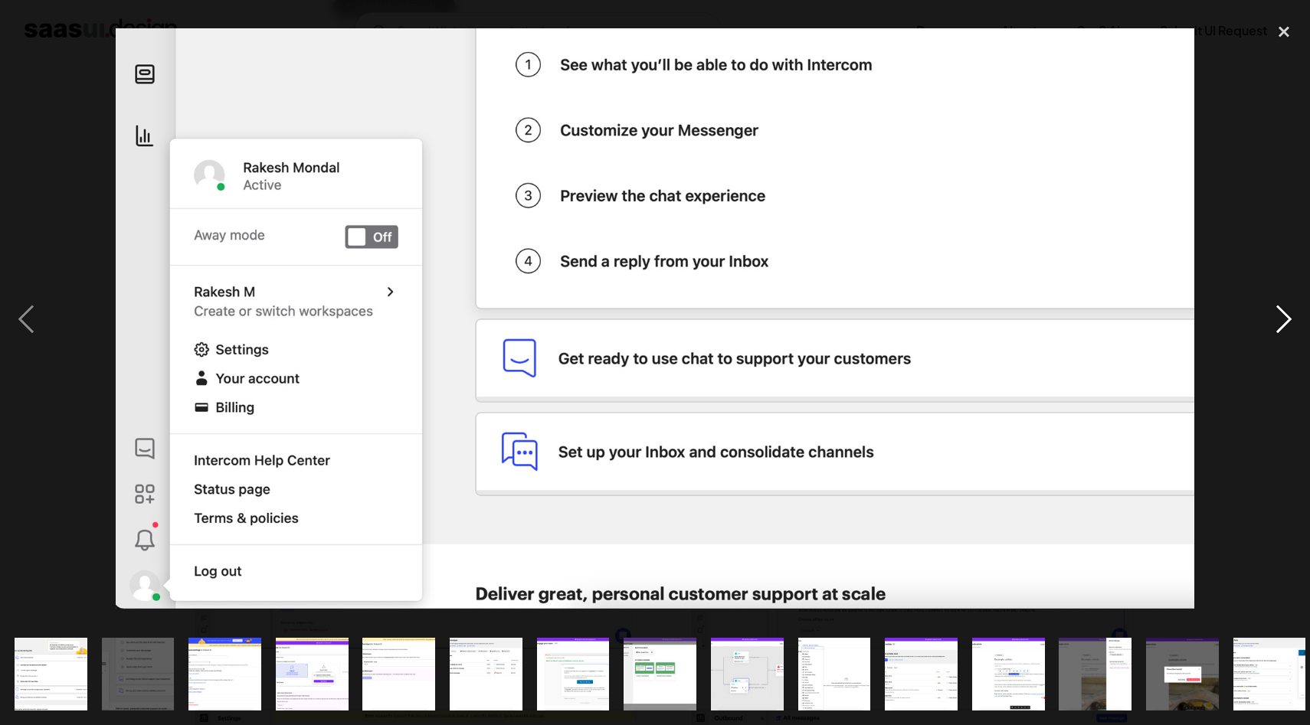
click at [1290, 319] on div "next image" at bounding box center [1283, 319] width 52 height 609
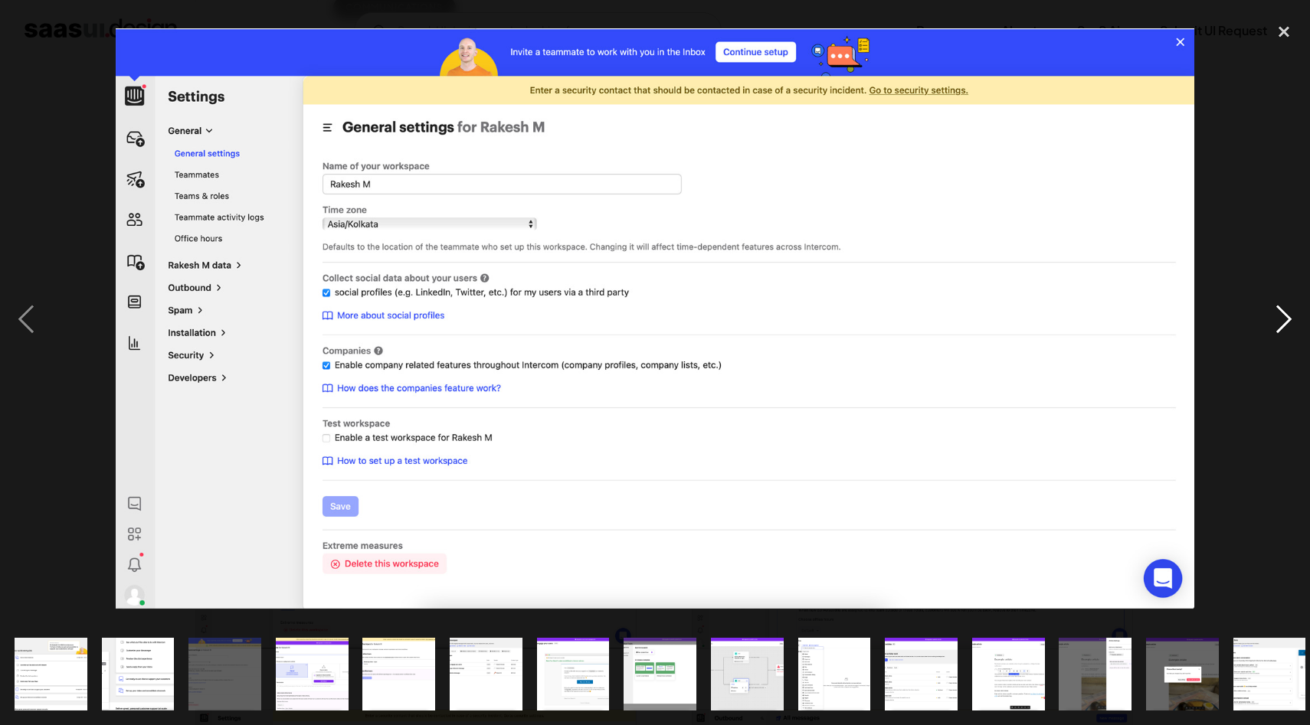
click at [1291, 325] on div "next image" at bounding box center [1283, 319] width 52 height 609
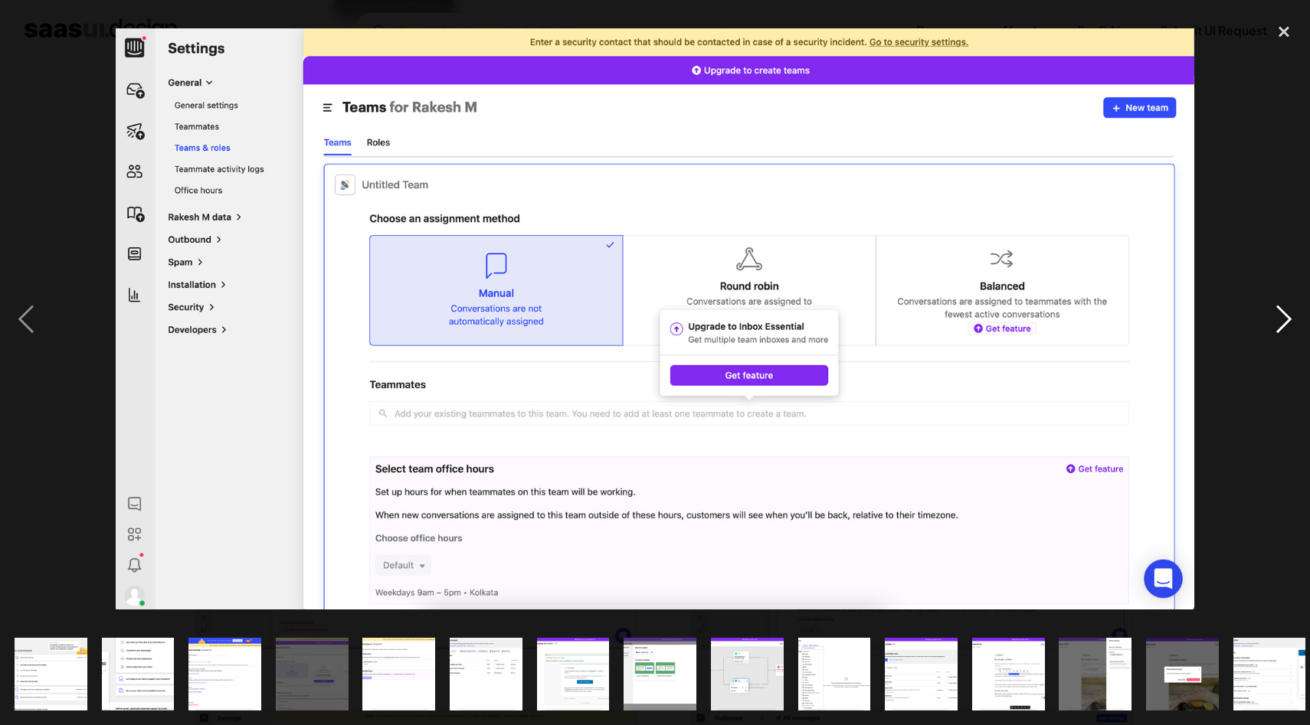
click at [1291, 325] on div "next image" at bounding box center [1283, 319] width 52 height 609
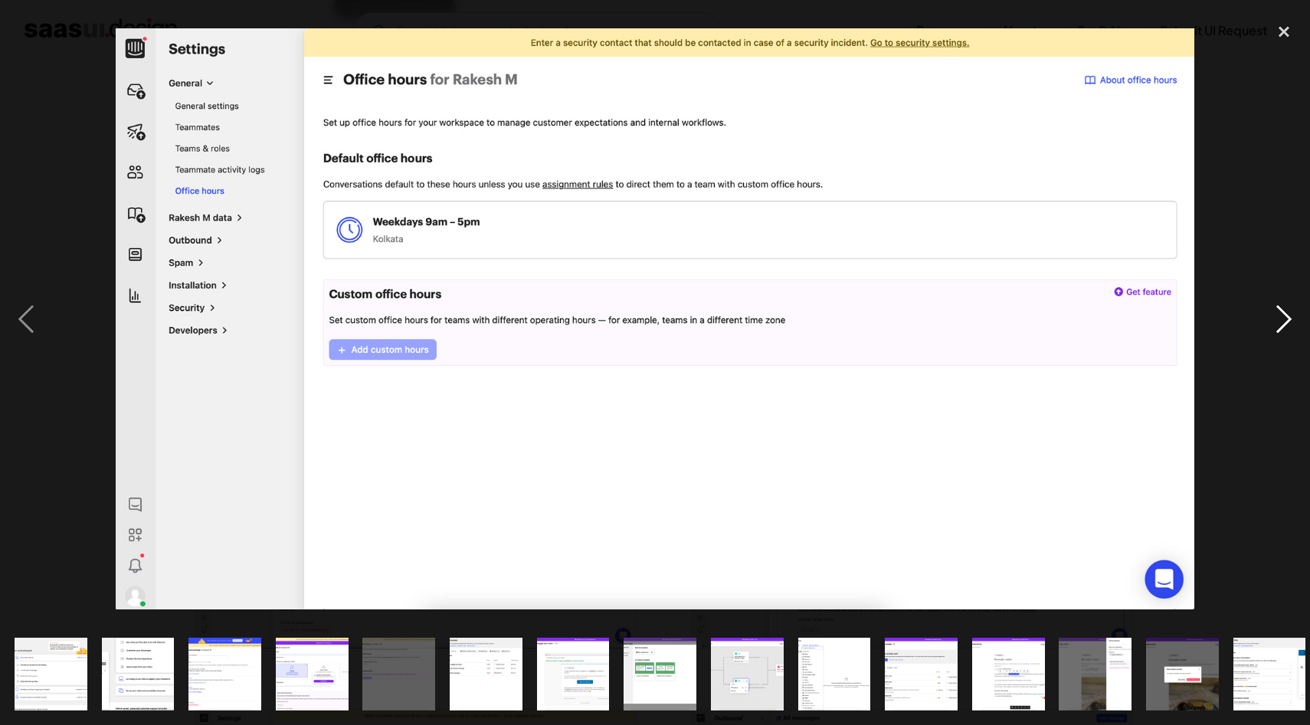
click at [1291, 325] on div "next image" at bounding box center [1283, 319] width 52 height 609
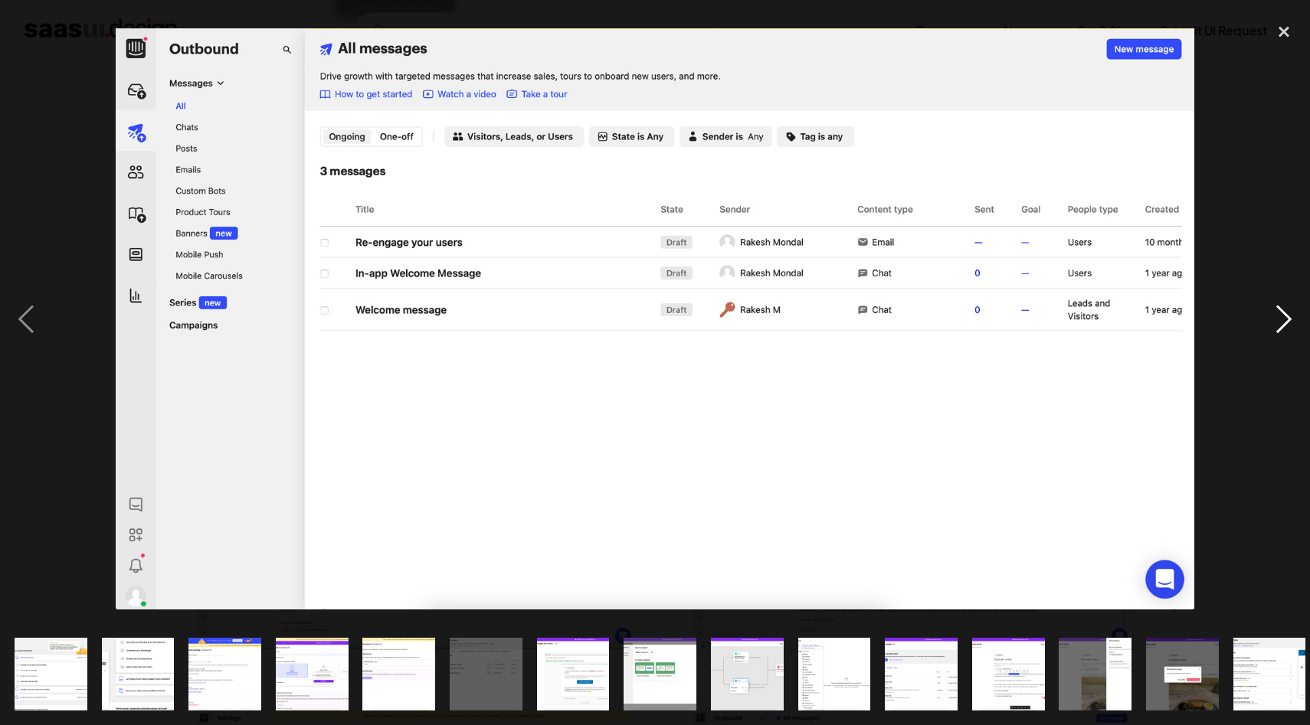
click at [1291, 325] on div "next image" at bounding box center [1283, 319] width 52 height 609
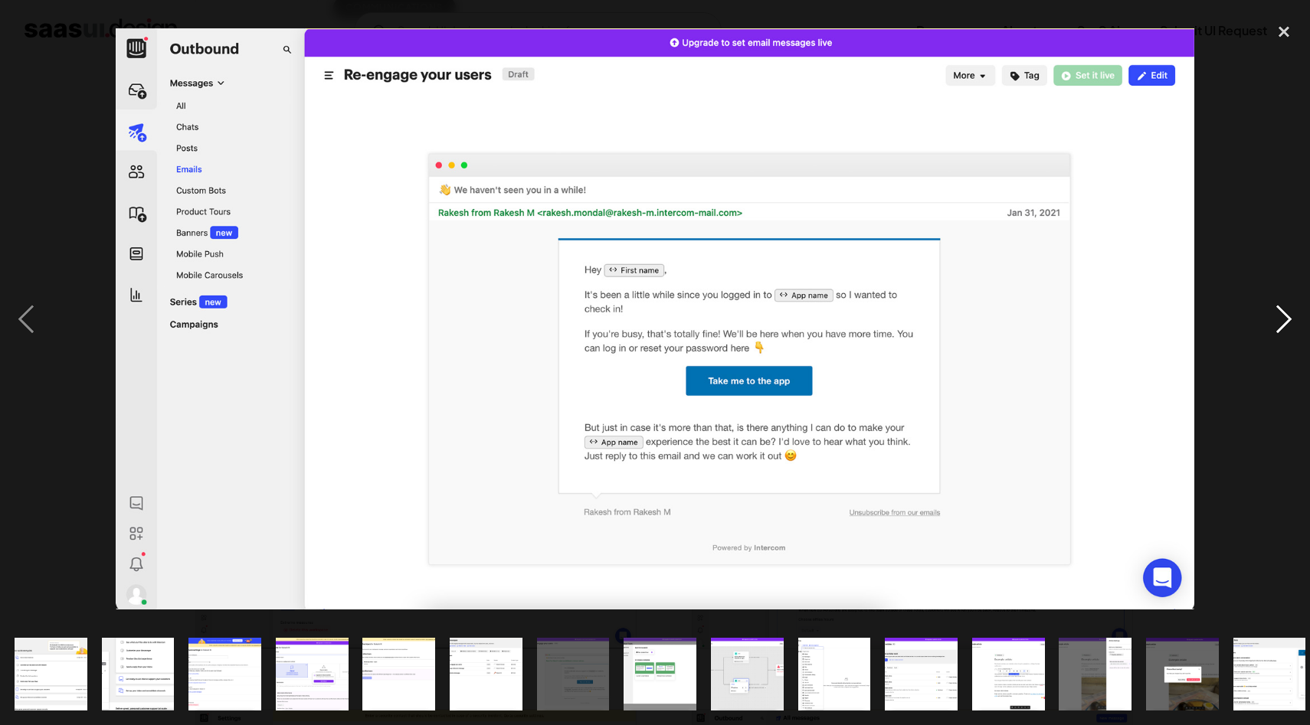
click at [1291, 325] on div "next image" at bounding box center [1283, 319] width 52 height 609
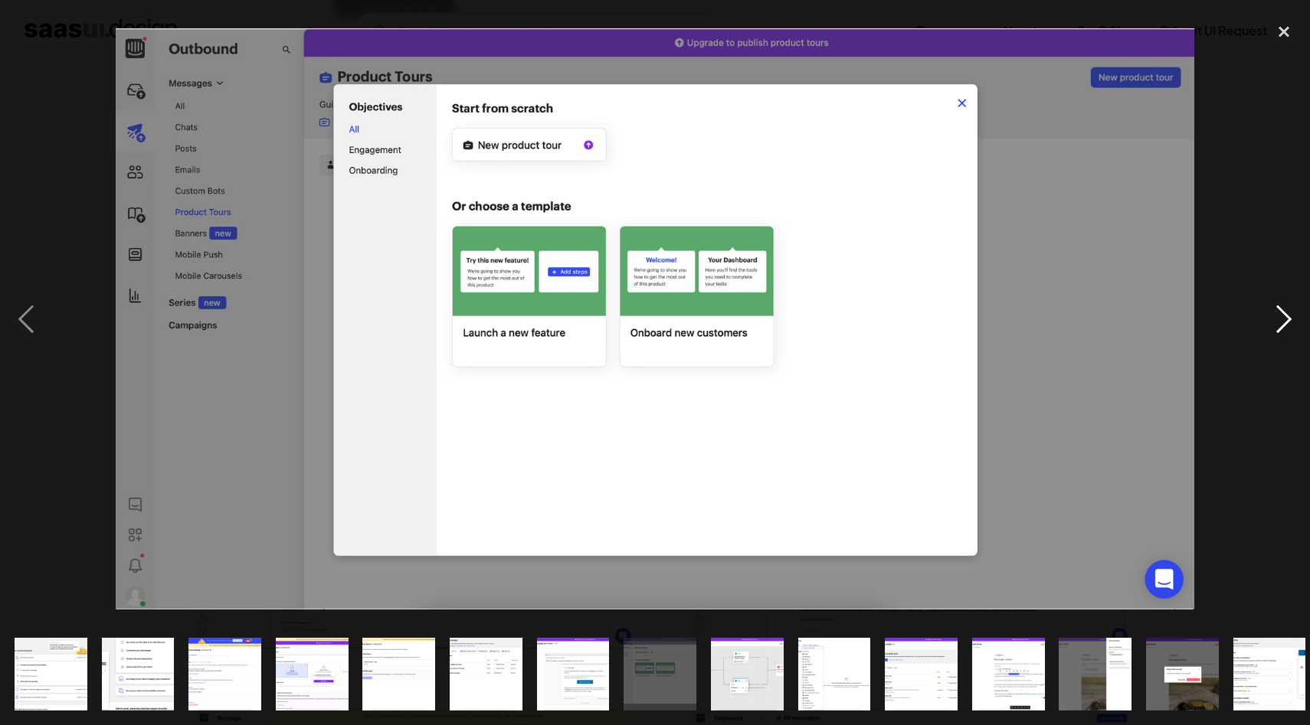
click at [1291, 327] on div "next image" at bounding box center [1283, 319] width 52 height 609
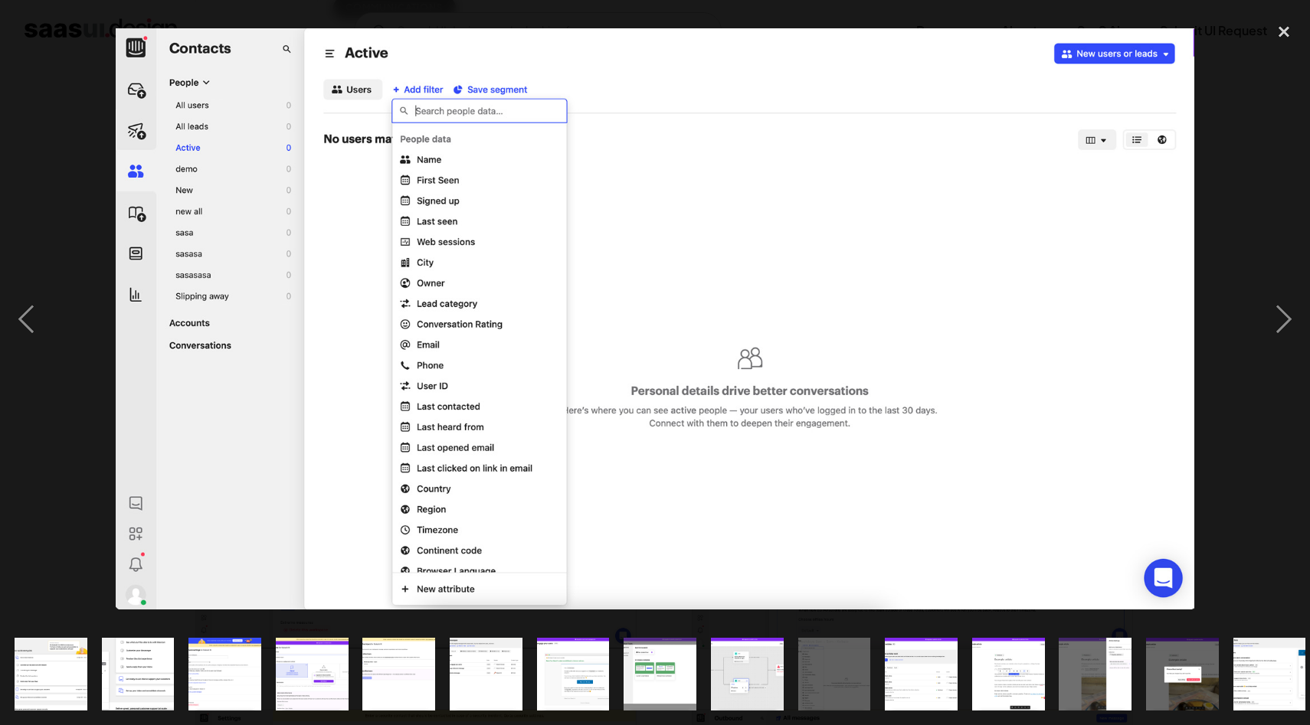
click at [310, 688] on img "show item 4 of 20" at bounding box center [311, 674] width 135 height 73
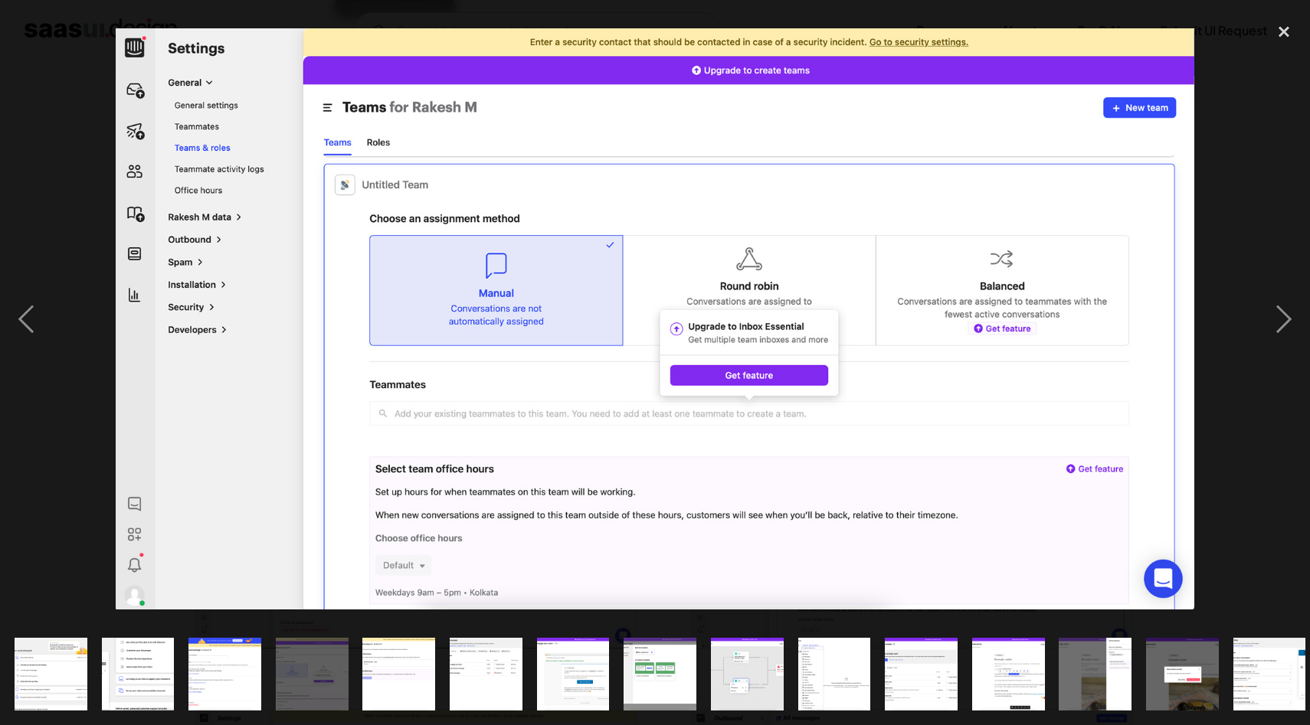
click at [255, 677] on img "show item 3 of 20" at bounding box center [225, 674] width 135 height 73
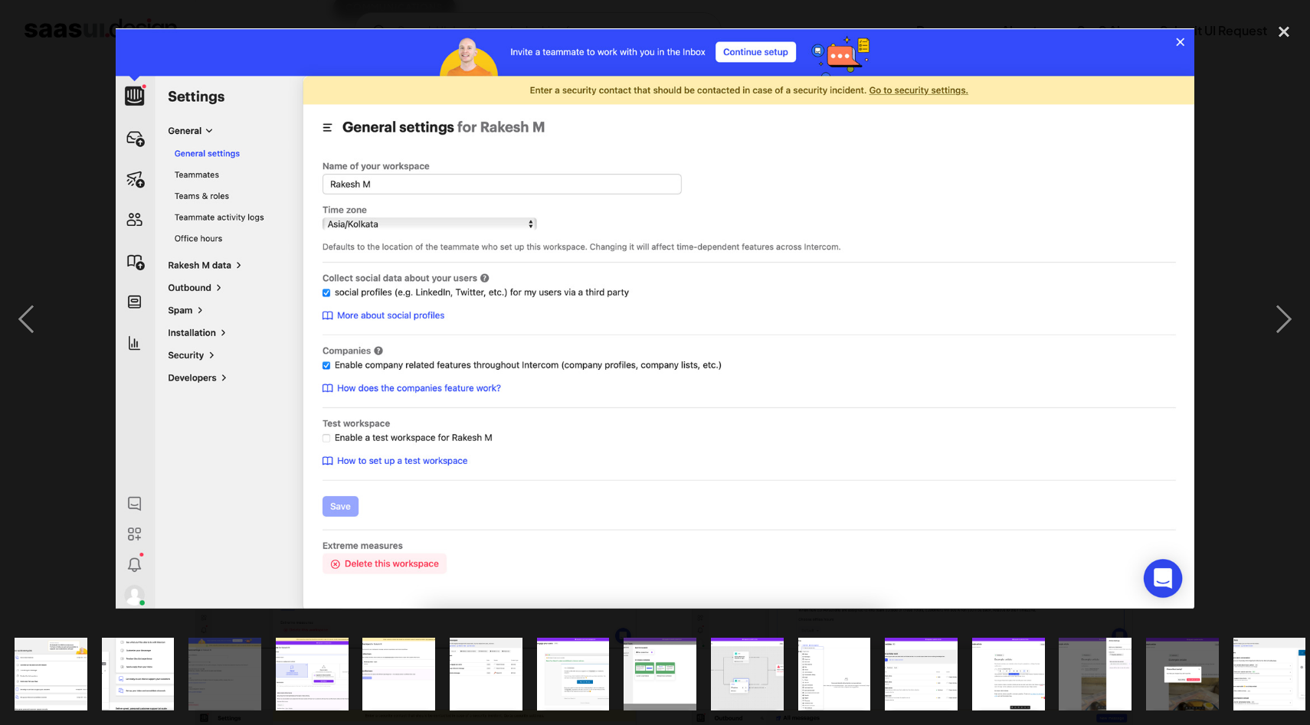
click at [195, 675] on img "show item 3 of 20" at bounding box center [225, 674] width 135 height 73
click at [591, 684] on img "show item 7 of 20" at bounding box center [572, 674] width 135 height 73
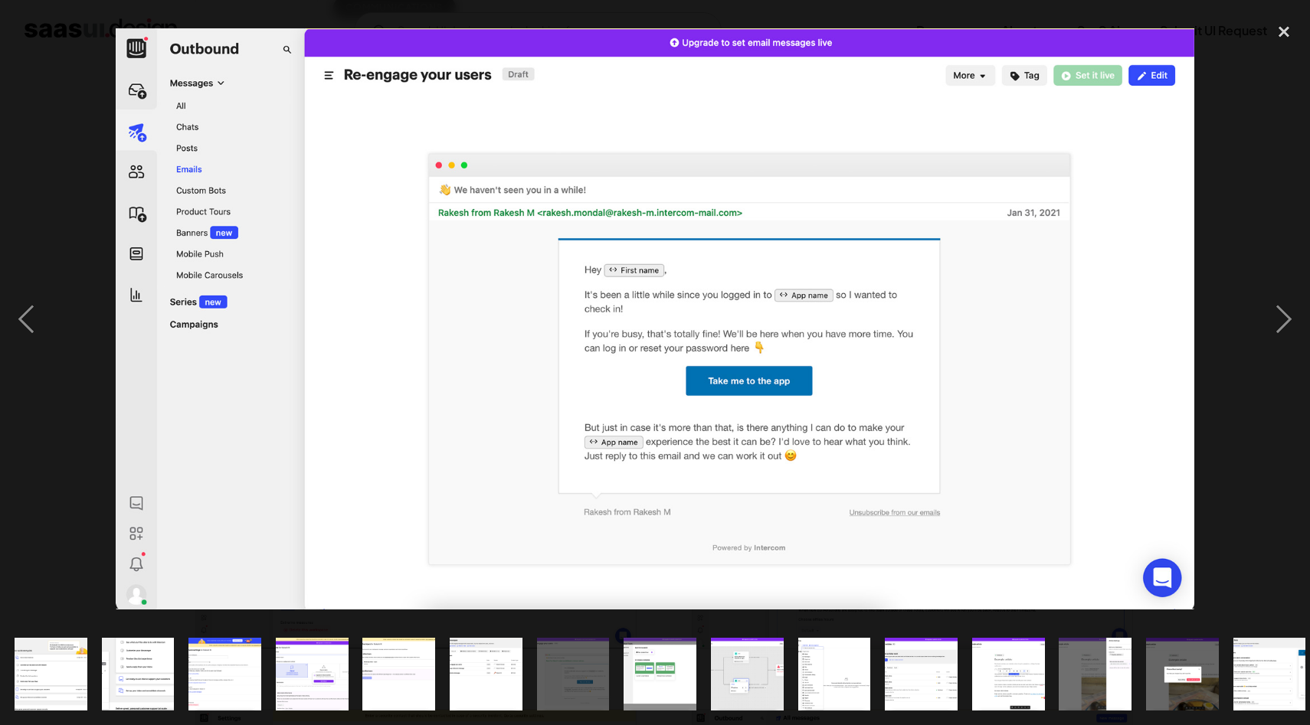
click at [754, 681] on img "show item 9 of 20" at bounding box center [746, 674] width 135 height 73
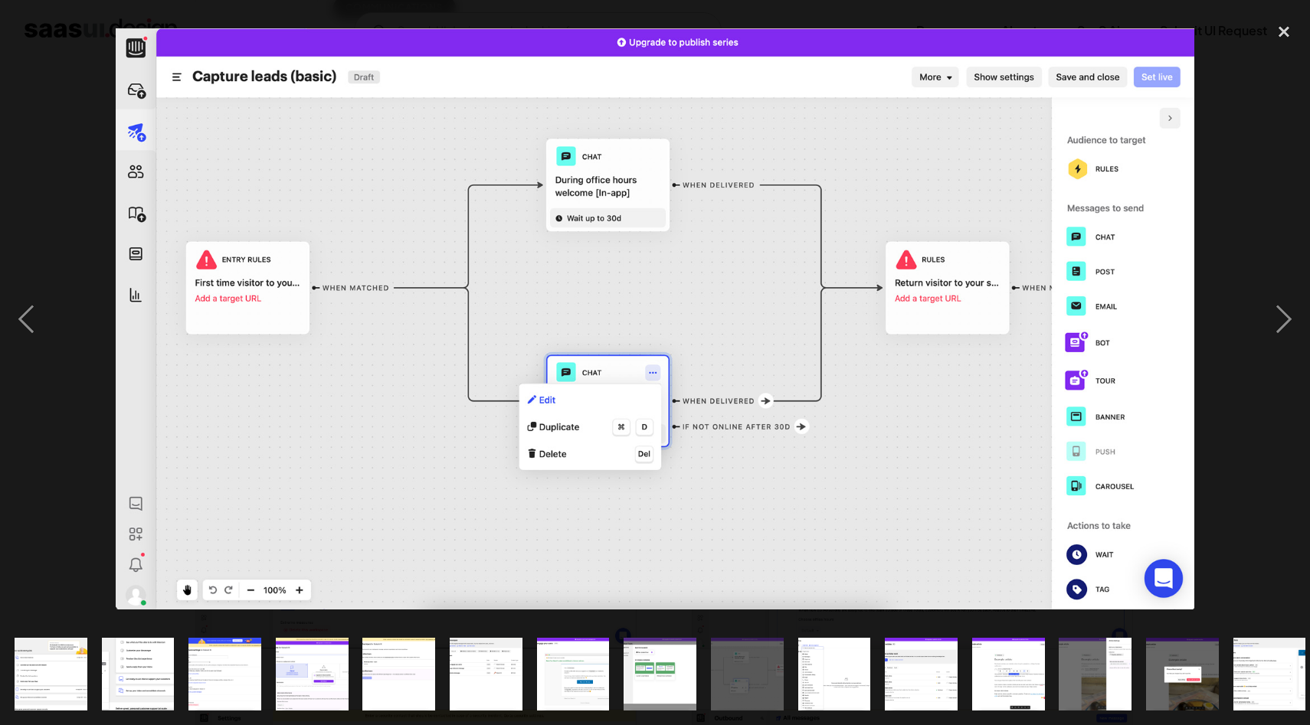
click at [821, 687] on img "show item 10 of 20" at bounding box center [834, 674] width 135 height 73
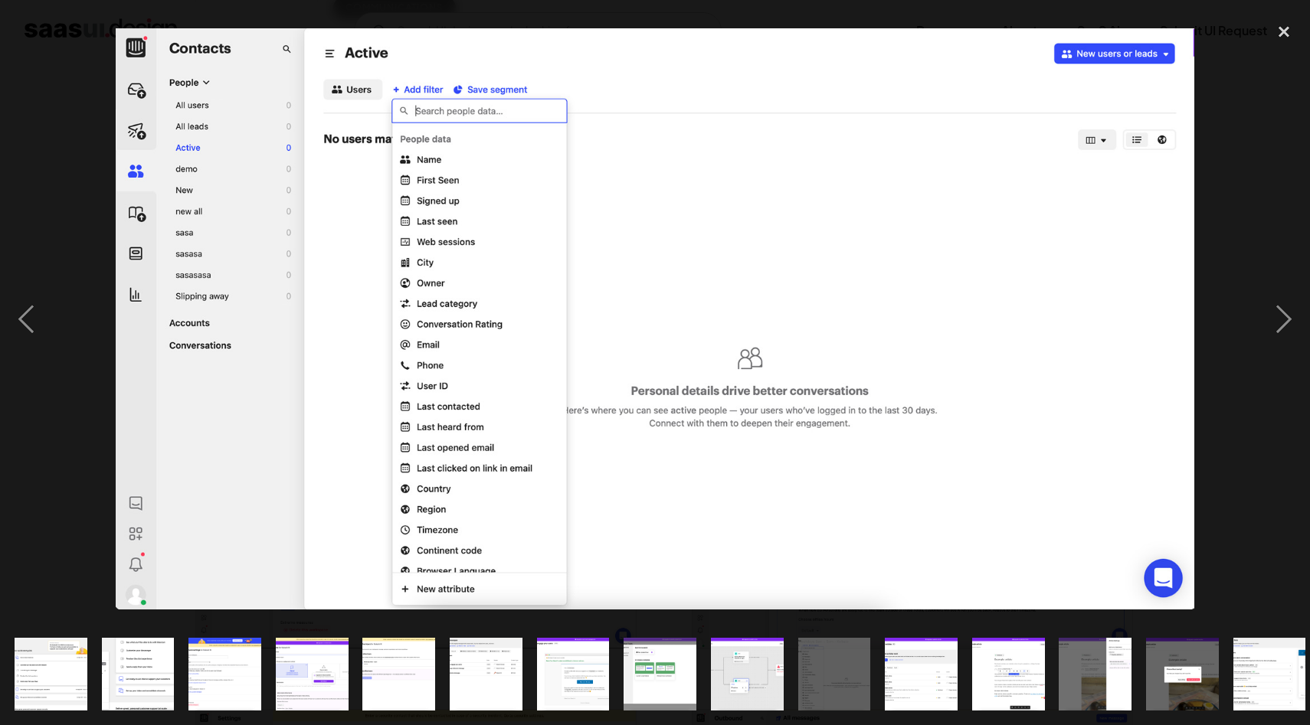
click at [963, 688] on div "show item 11 of 20" at bounding box center [921, 674] width 87 height 102
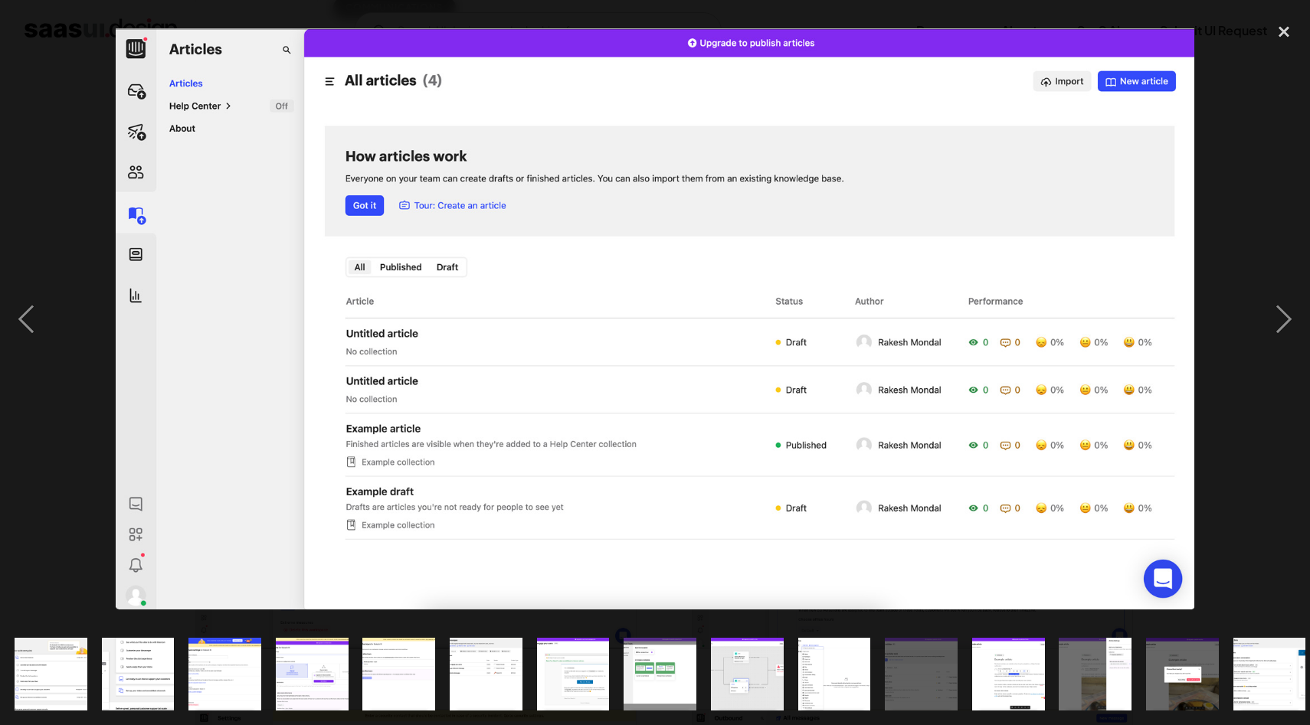
click at [994, 685] on img "show item 12 of 20" at bounding box center [1007, 674] width 135 height 73
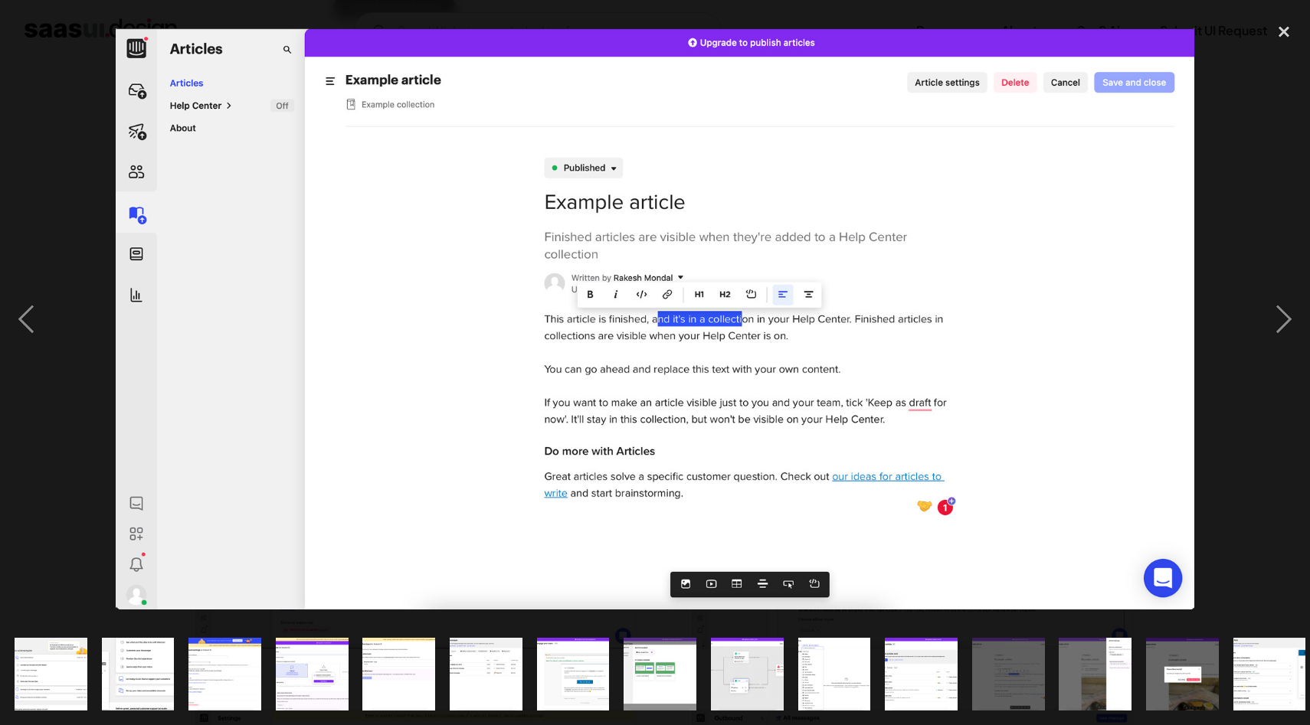
click at [1092, 678] on img "show item 13 of 20" at bounding box center [1095, 674] width 135 height 73
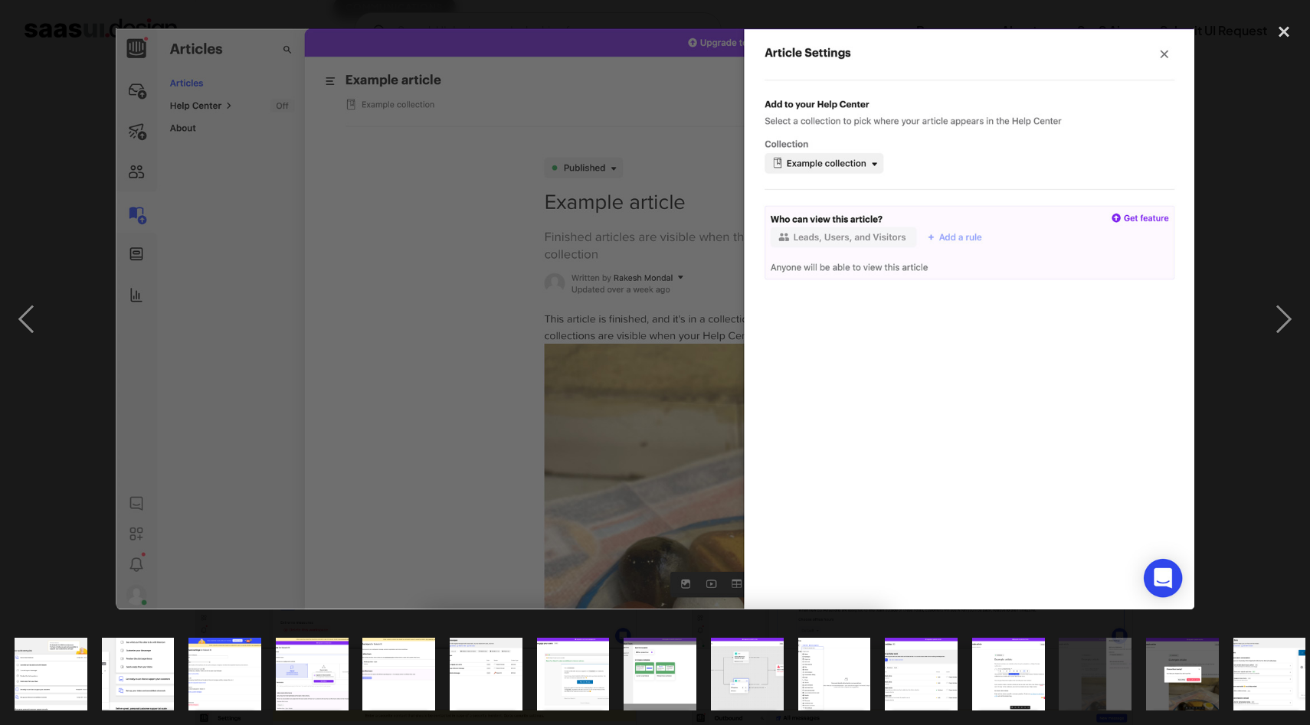
click at [1190, 673] on img "show item 14 of 20" at bounding box center [1182, 674] width 135 height 73
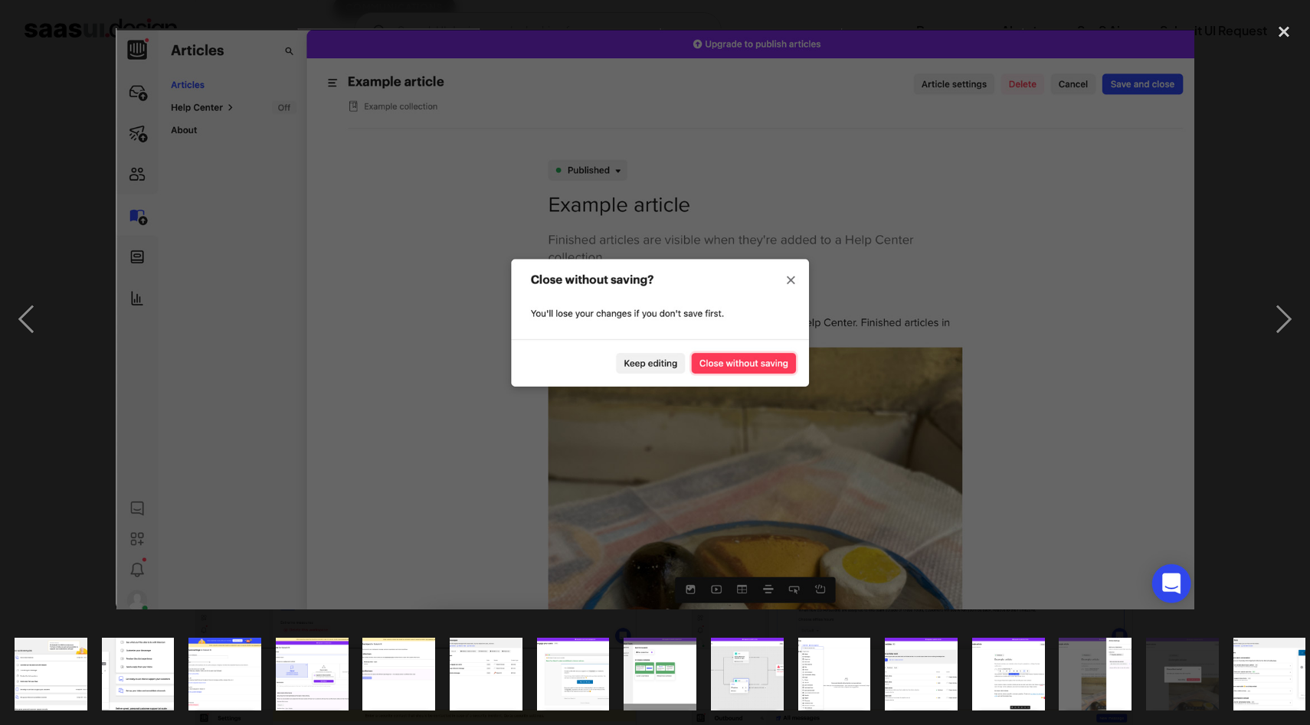
click at [477, 679] on img "show item 6 of 20" at bounding box center [486, 674] width 135 height 73
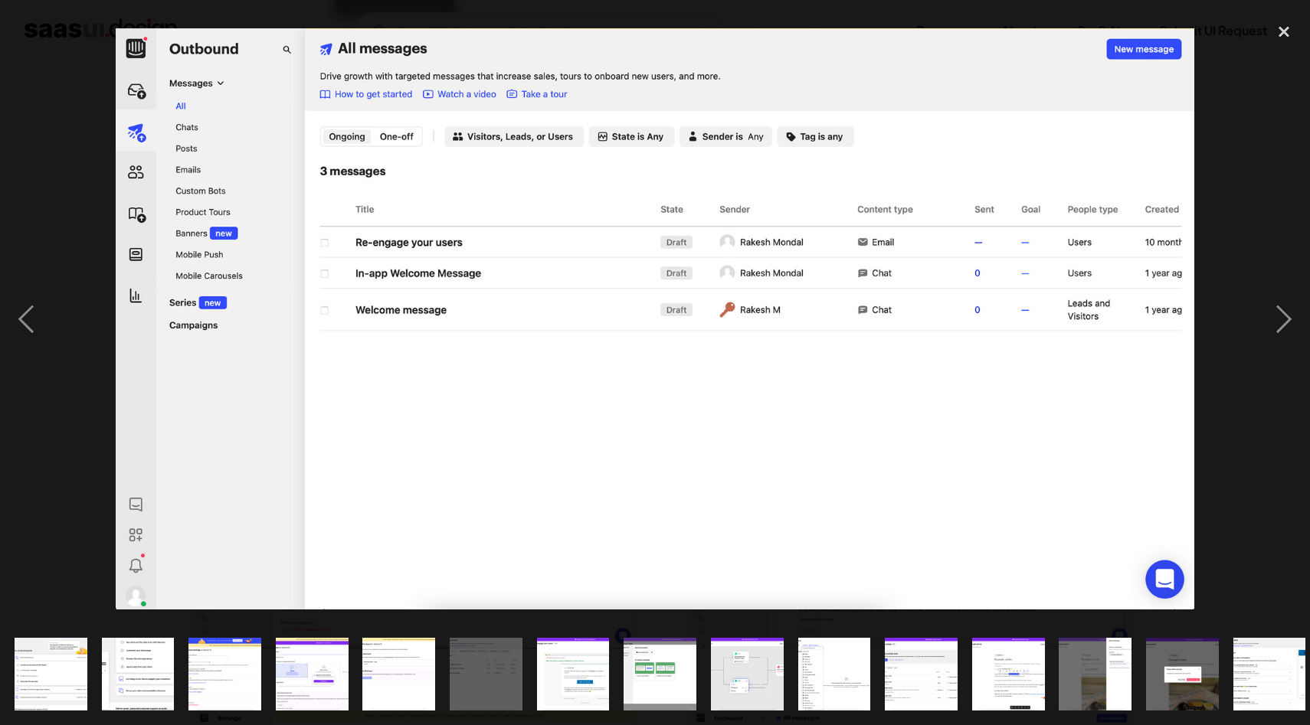
click at [734, 682] on img "show item 9 of 20" at bounding box center [746, 674] width 135 height 73
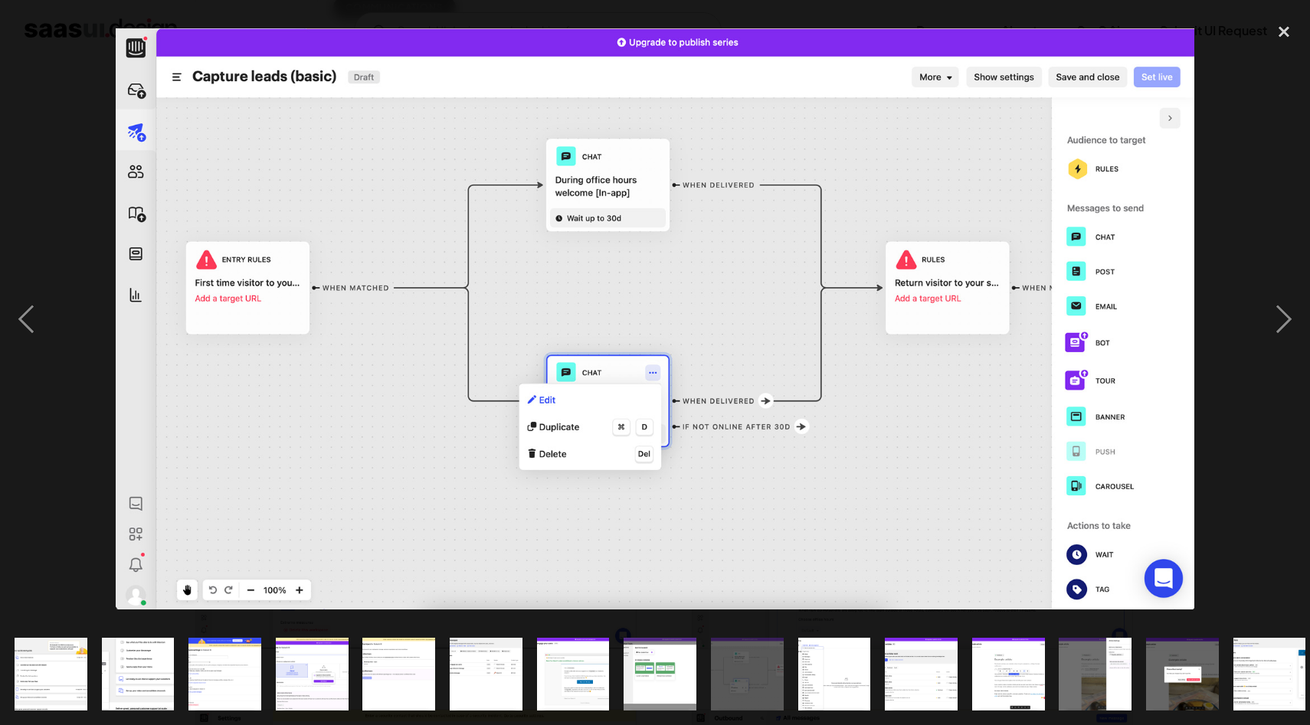
click at [1154, 663] on img "show item 14 of 20" at bounding box center [1182, 674] width 135 height 73
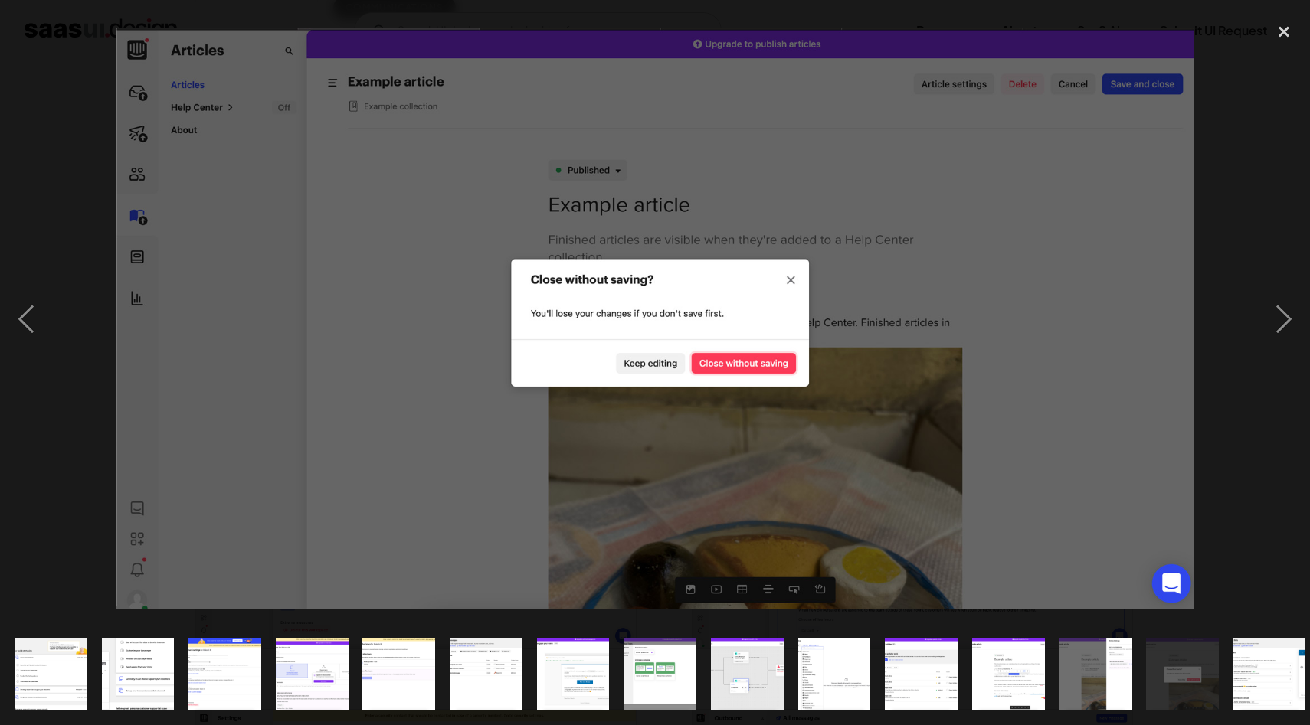
click at [483, 319] on img at bounding box center [655, 318] width 1078 height 581
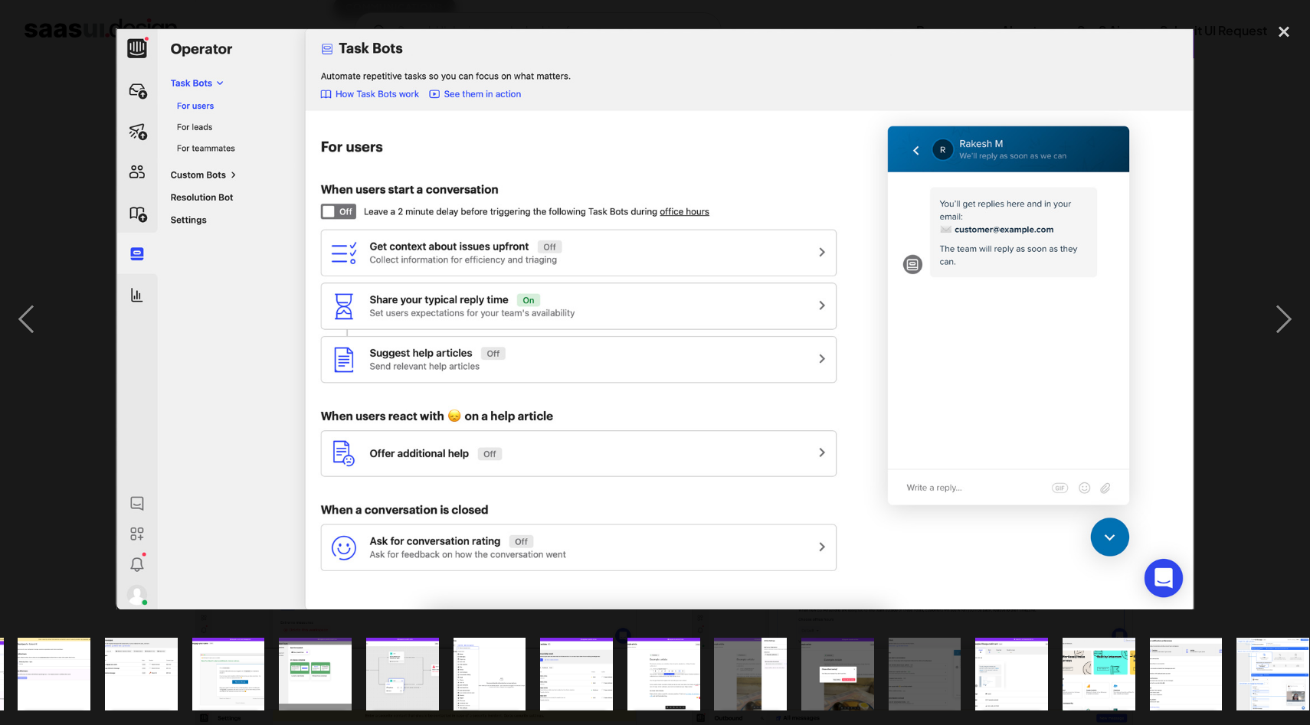
scroll to position [0, 445]
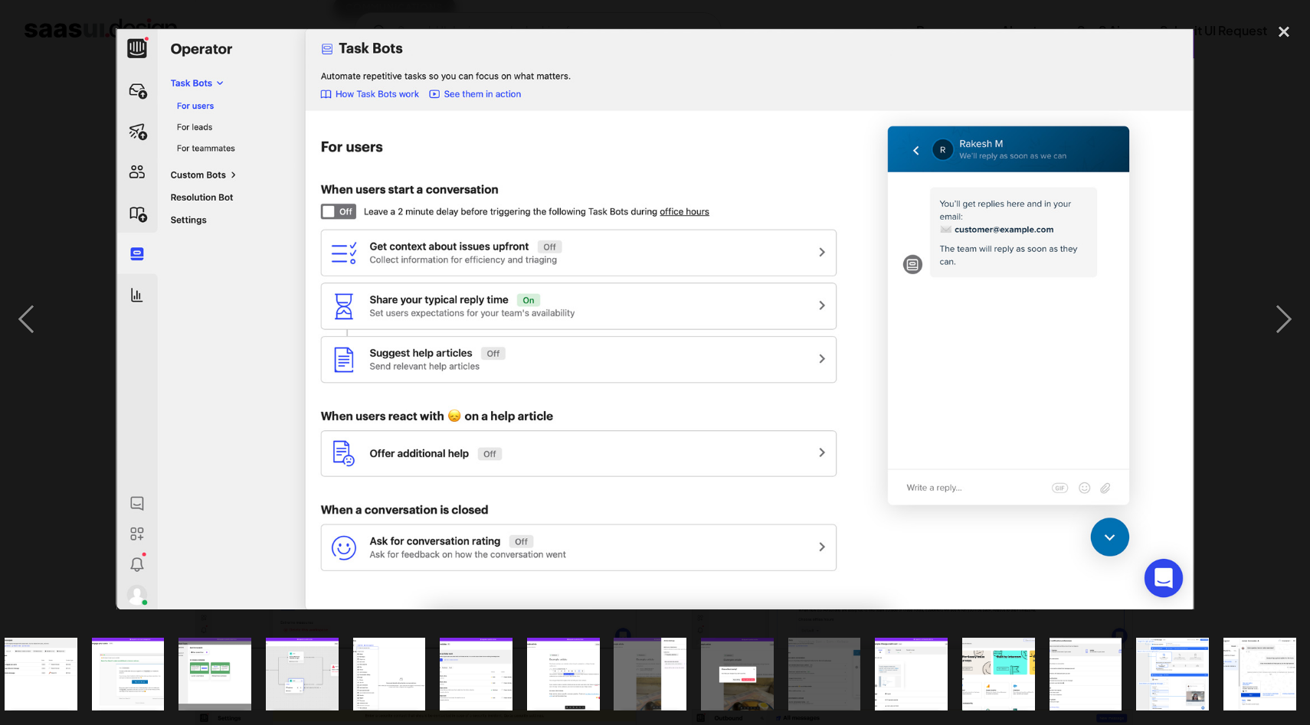
click at [86, 663] on div "show item 7 of 20" at bounding box center [127, 674] width 87 height 102
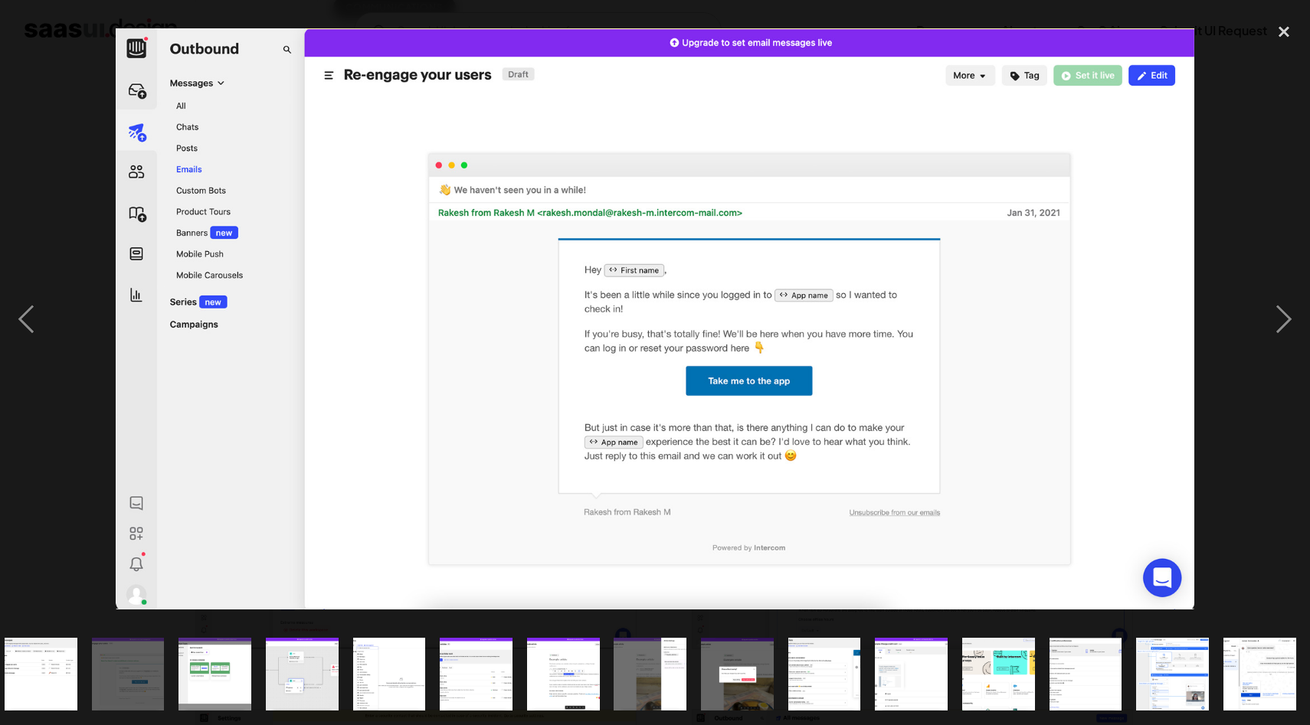
click at [58, 665] on img "show item 6 of 20" at bounding box center [41, 674] width 135 height 73
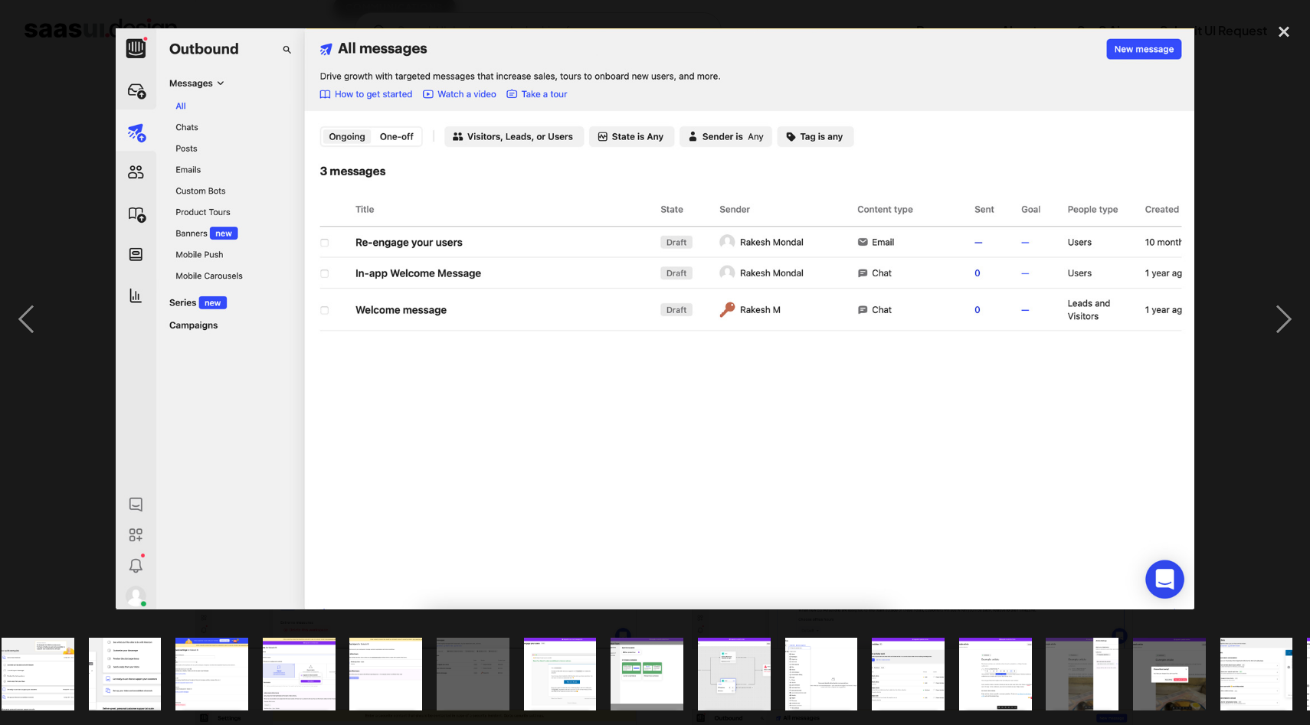
scroll to position [0, 0]
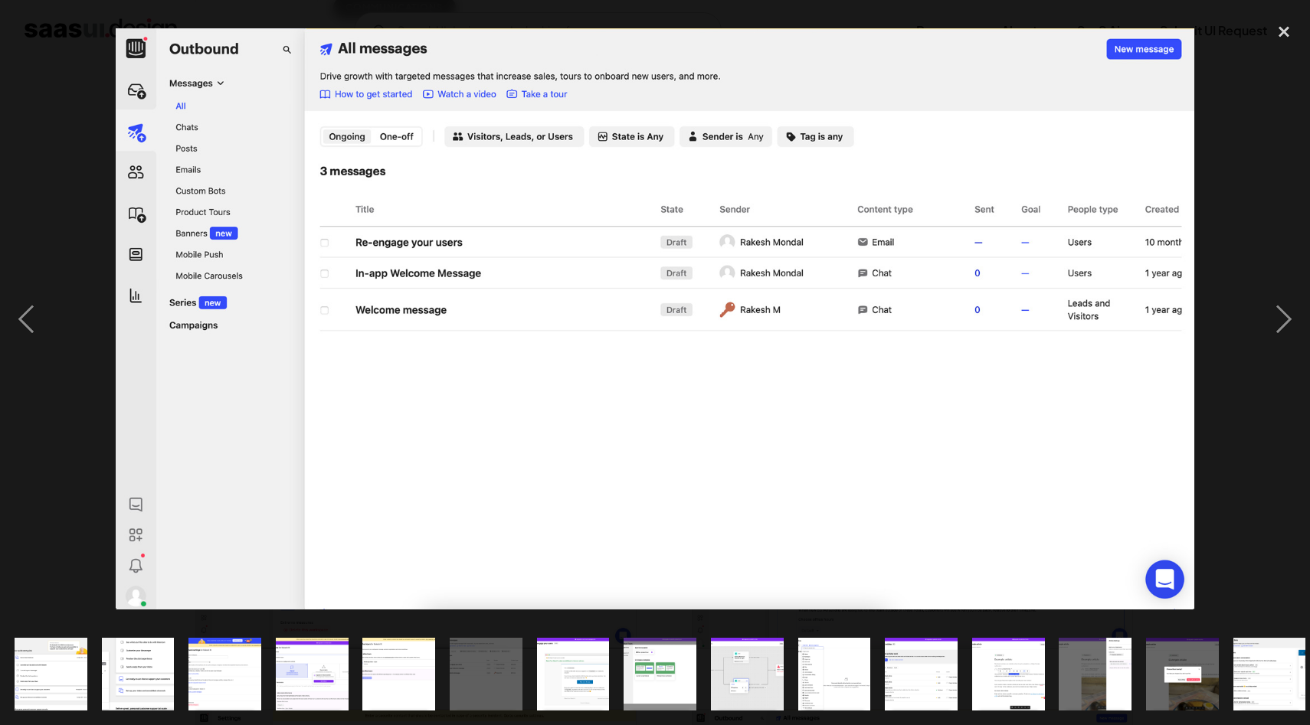
click at [133, 667] on img "show item 2 of 20" at bounding box center [137, 674] width 135 height 73
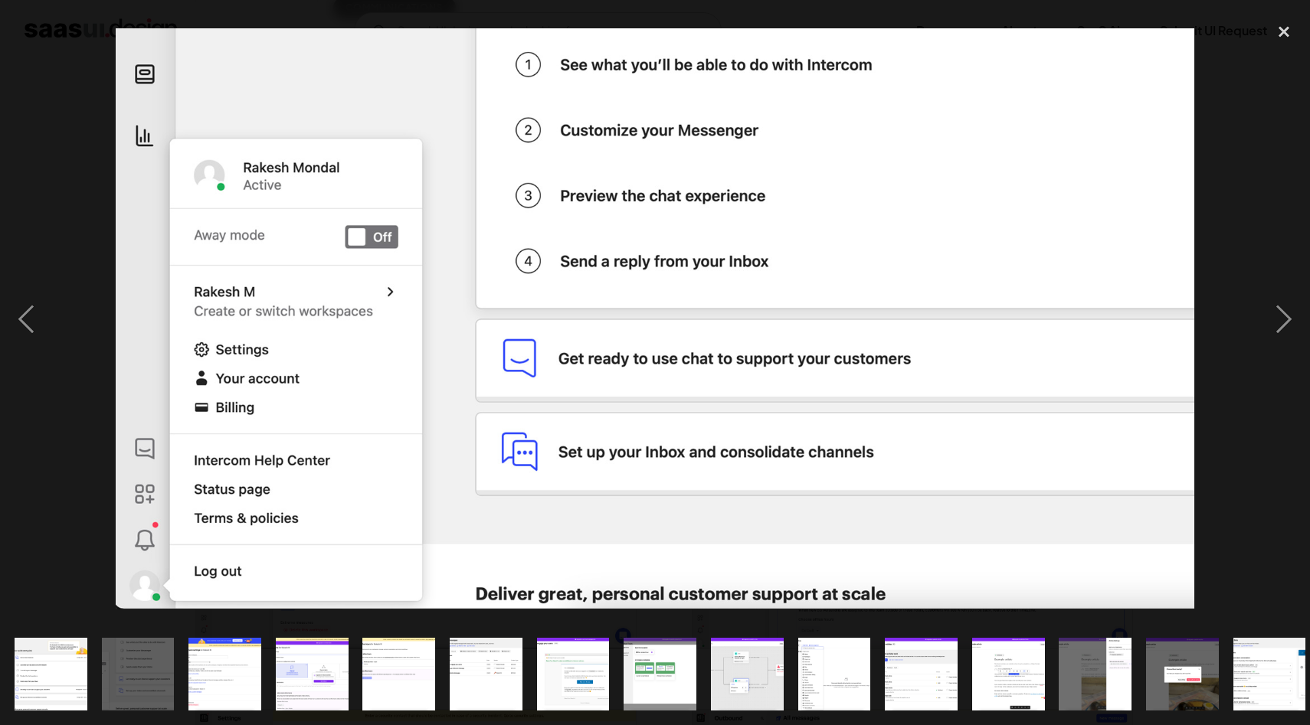
click at [331, 669] on img "show item 4 of 20" at bounding box center [311, 674] width 135 height 73
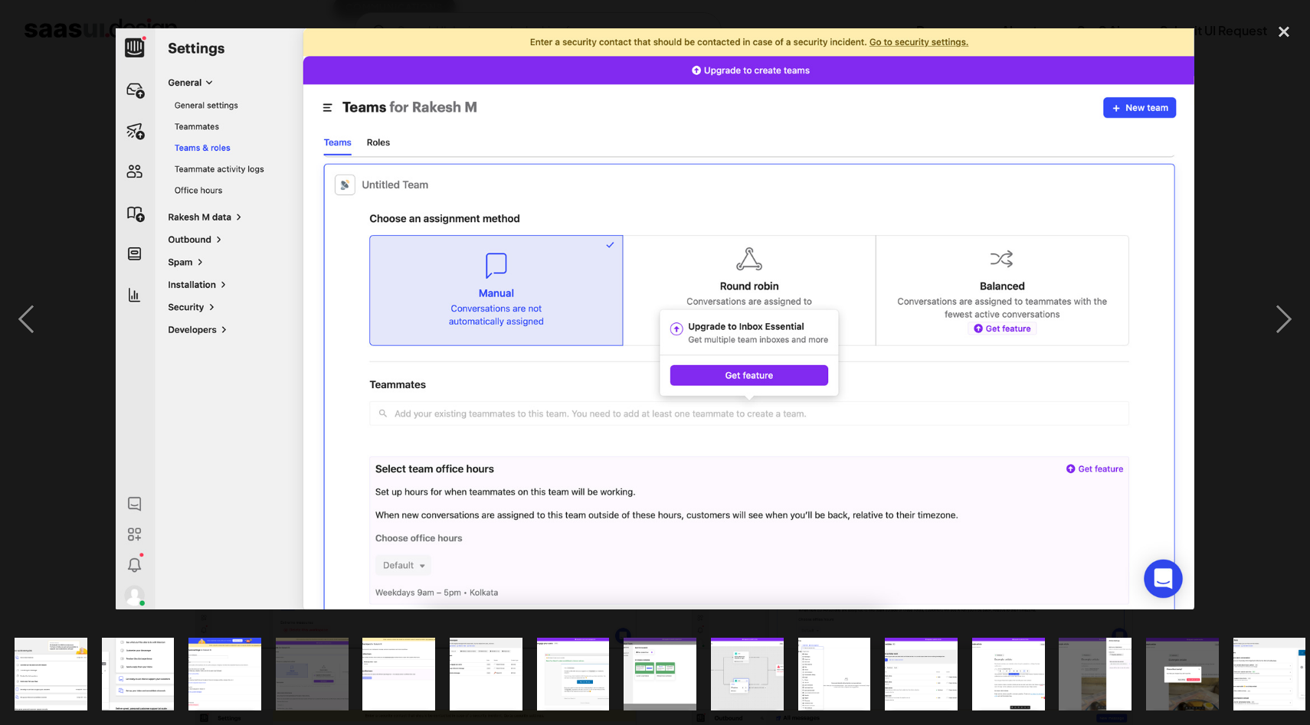
click at [606, 707] on img "show item 7 of 20" at bounding box center [572, 674] width 135 height 73
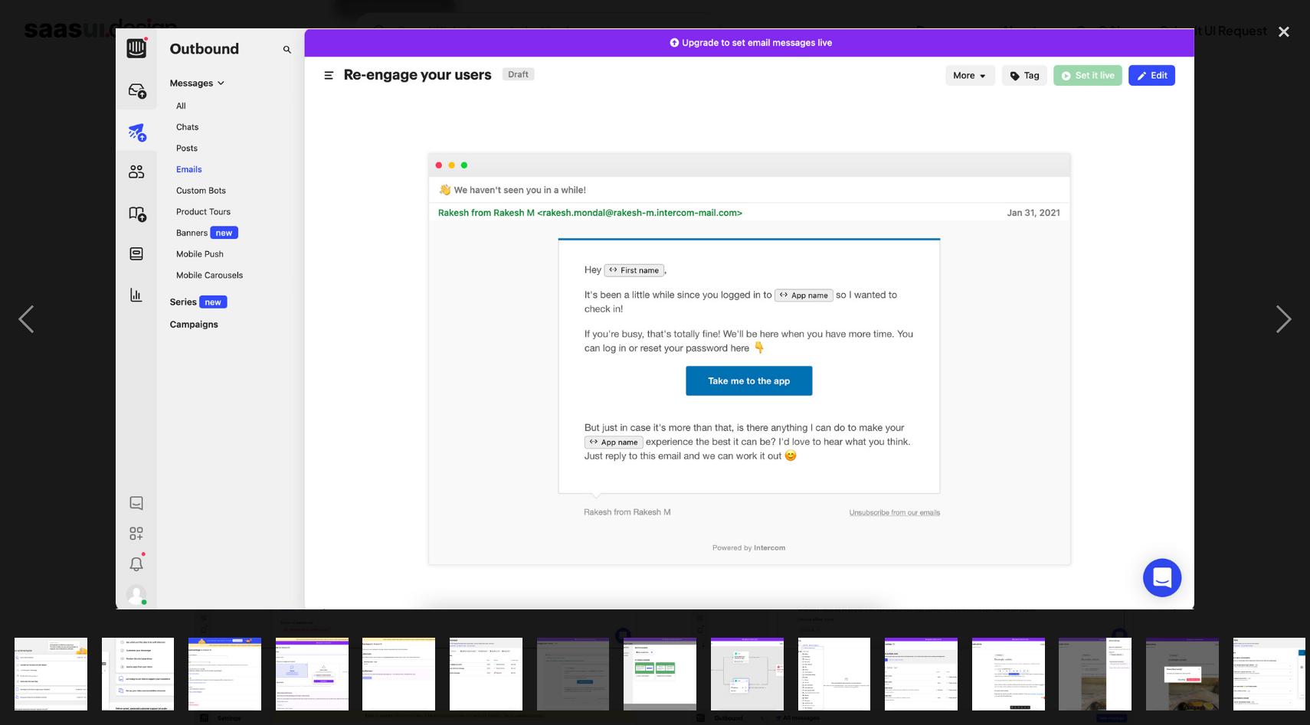
click at [734, 716] on div "show item 9 of 20" at bounding box center [746, 674] width 87 height 102
